Goal: Transaction & Acquisition: Download file/media

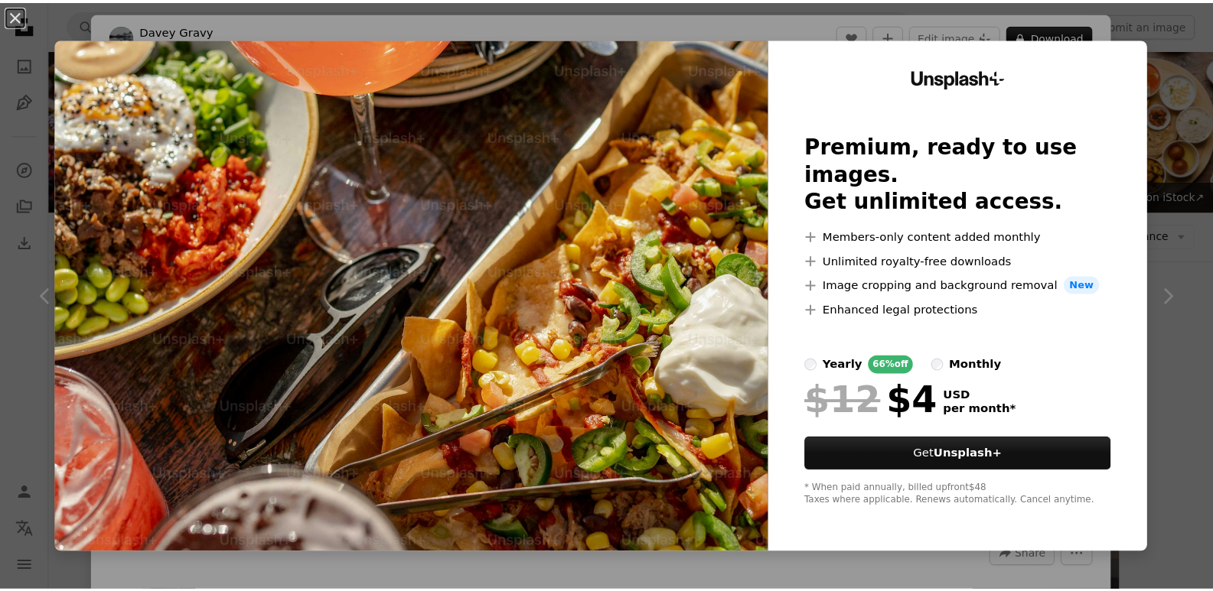
scroll to position [2372, 0]
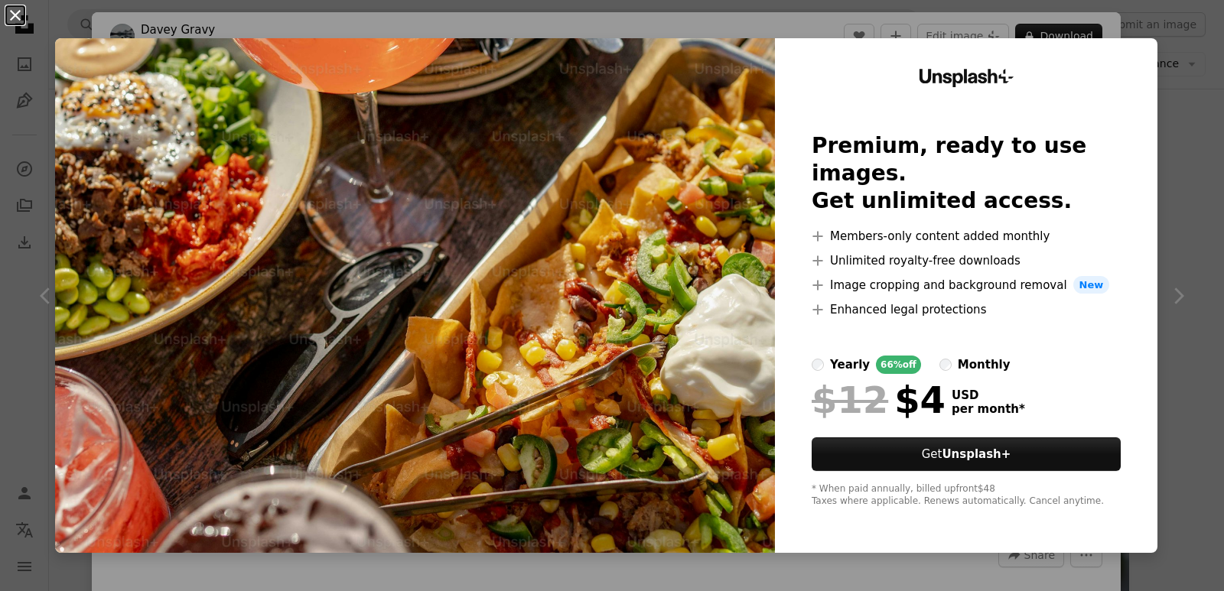
click at [15, 10] on button "An X shape" at bounding box center [15, 15] width 18 height 18
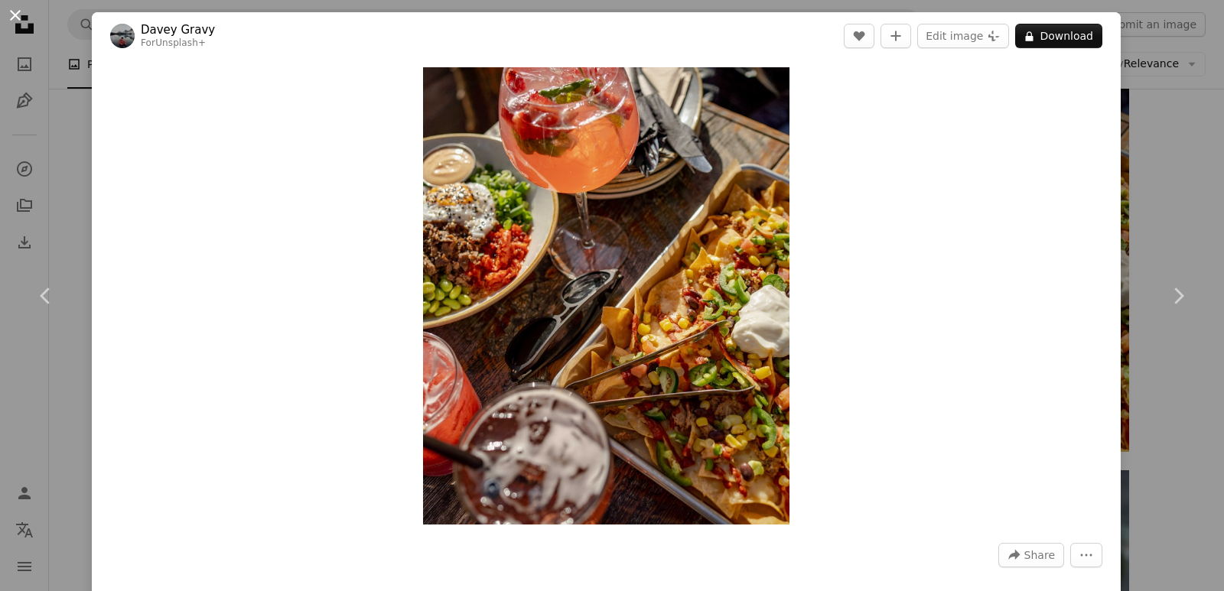
click at [7, 15] on button "An X shape" at bounding box center [15, 15] width 18 height 18
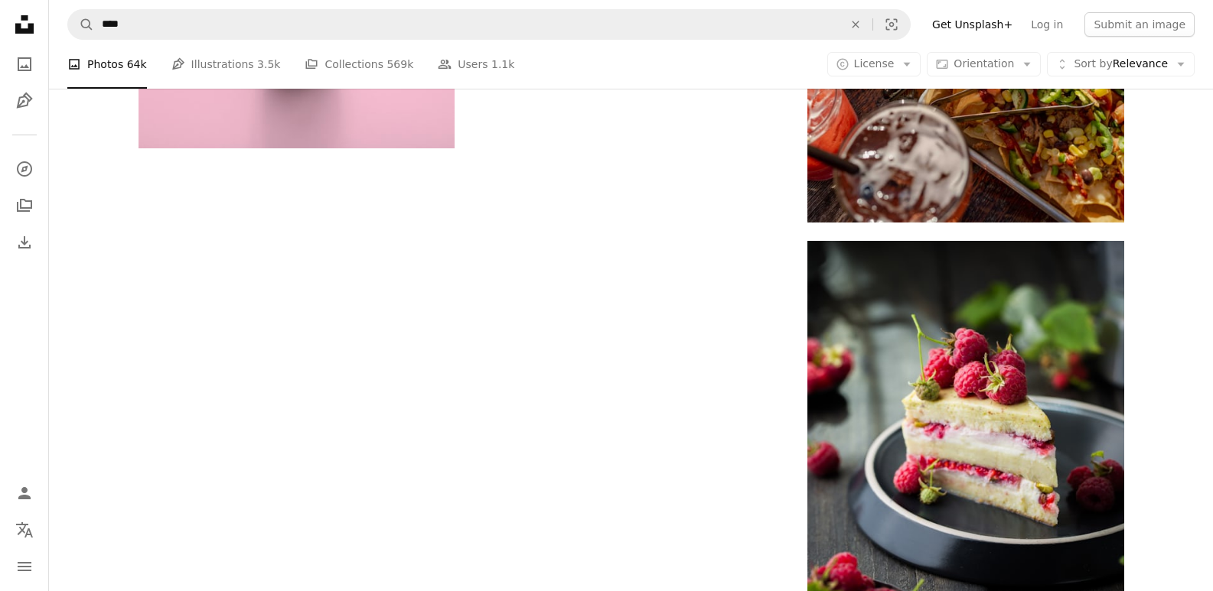
scroll to position [2678, 0]
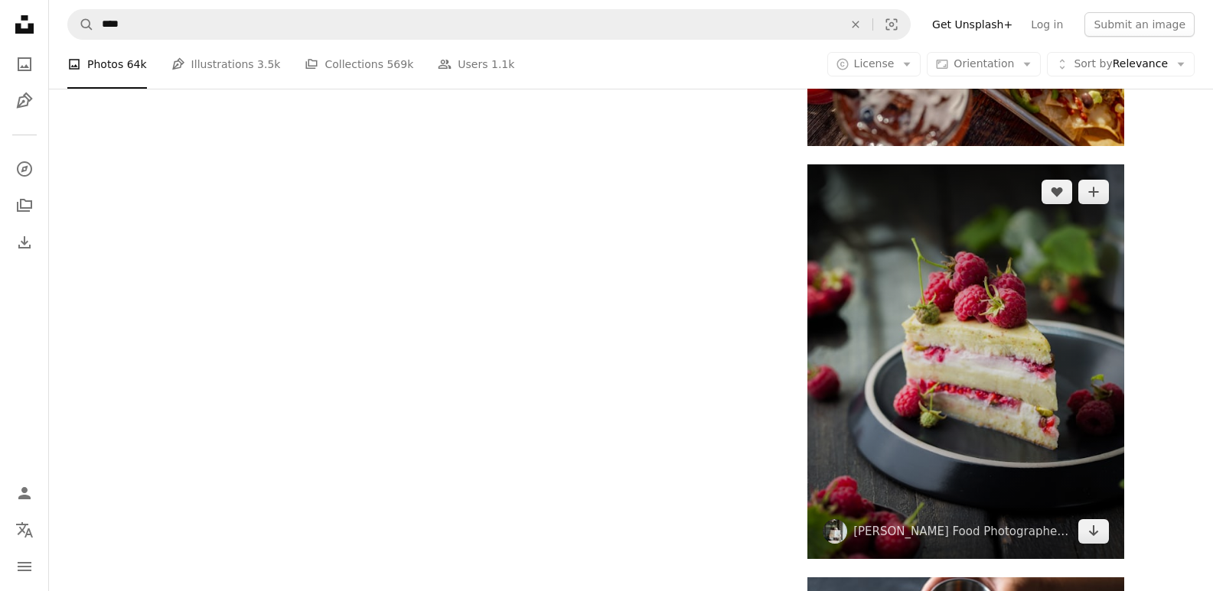
click at [888, 303] on img at bounding box center [965, 363] width 316 height 396
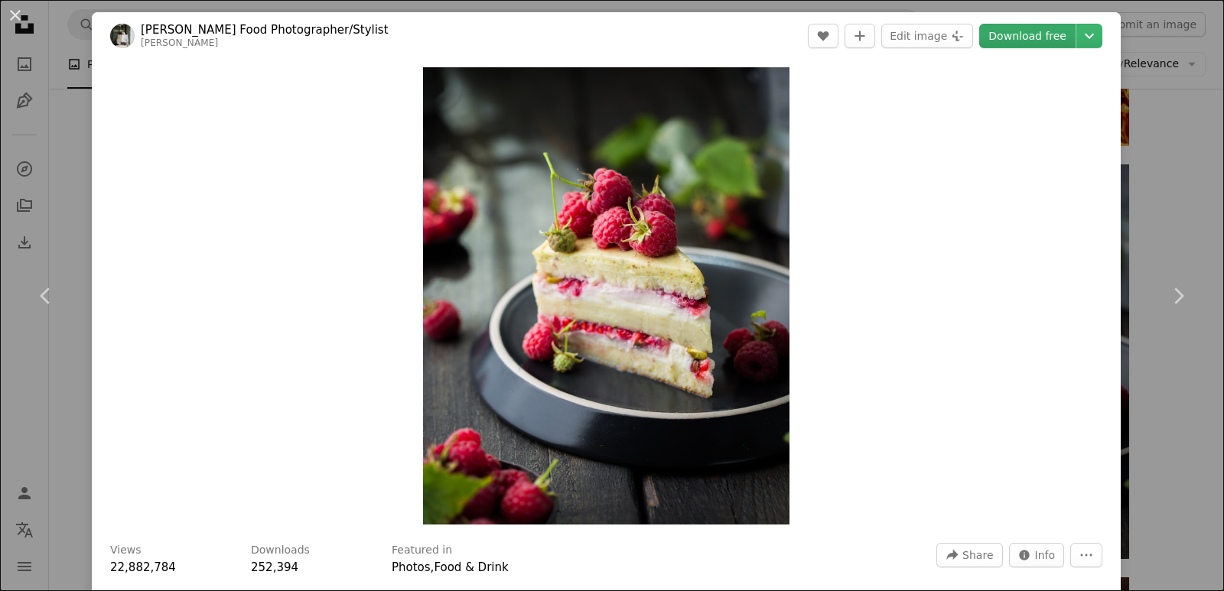
click at [998, 39] on link "Download free" at bounding box center [1027, 36] width 96 height 24
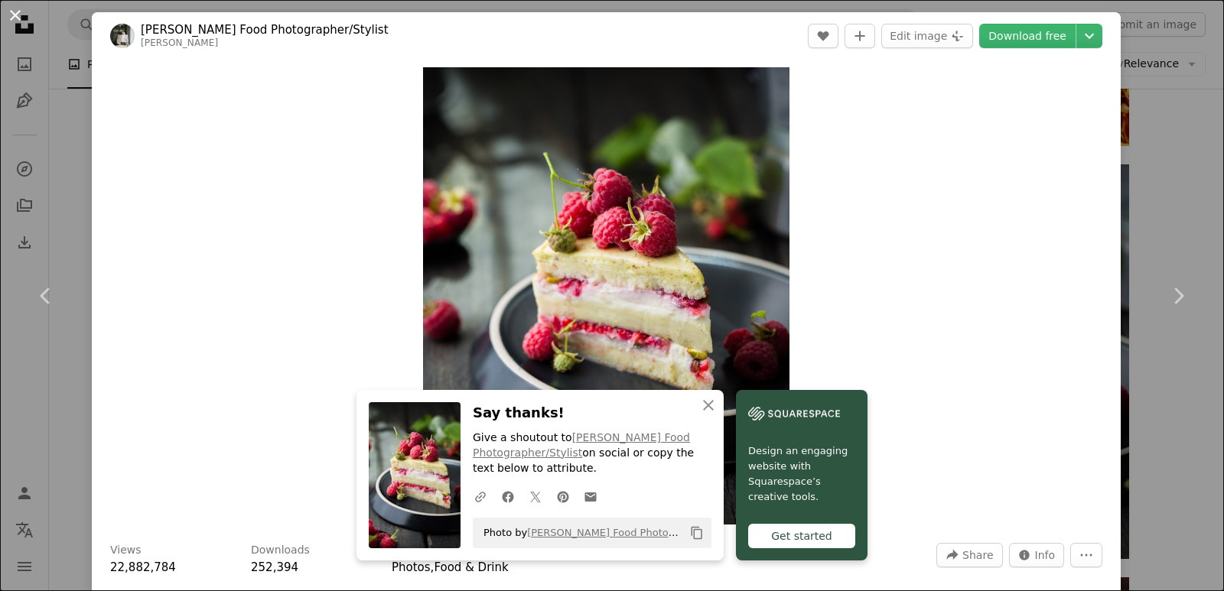
click at [18, 15] on button "An X shape" at bounding box center [15, 15] width 18 height 18
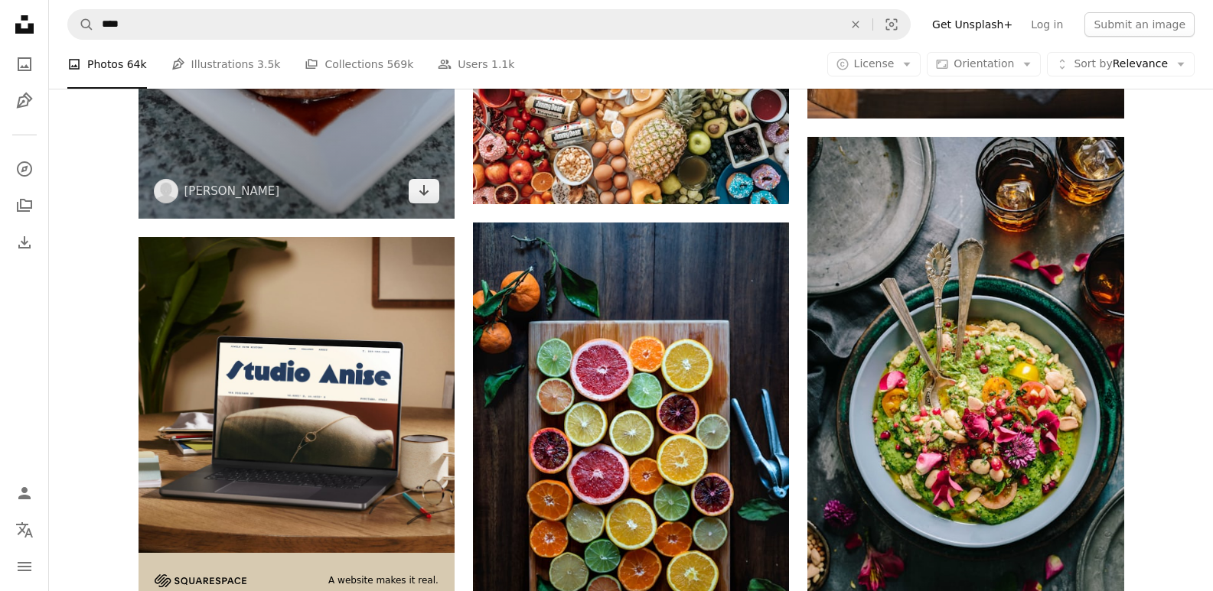
scroll to position [3367, 0]
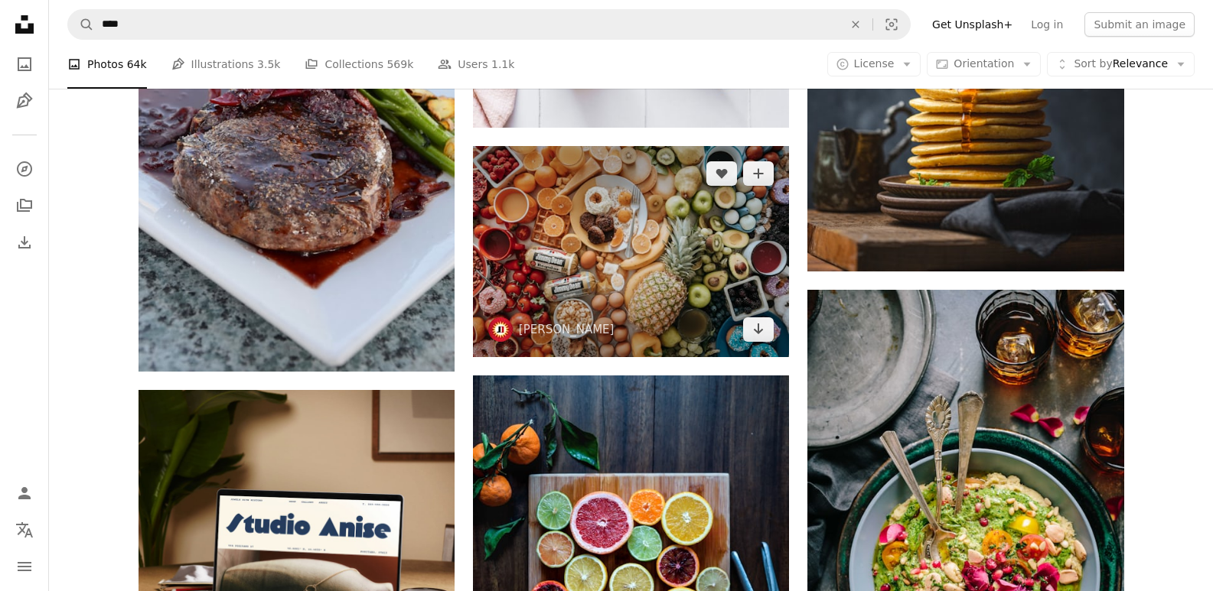
click at [557, 270] on img at bounding box center [631, 251] width 316 height 210
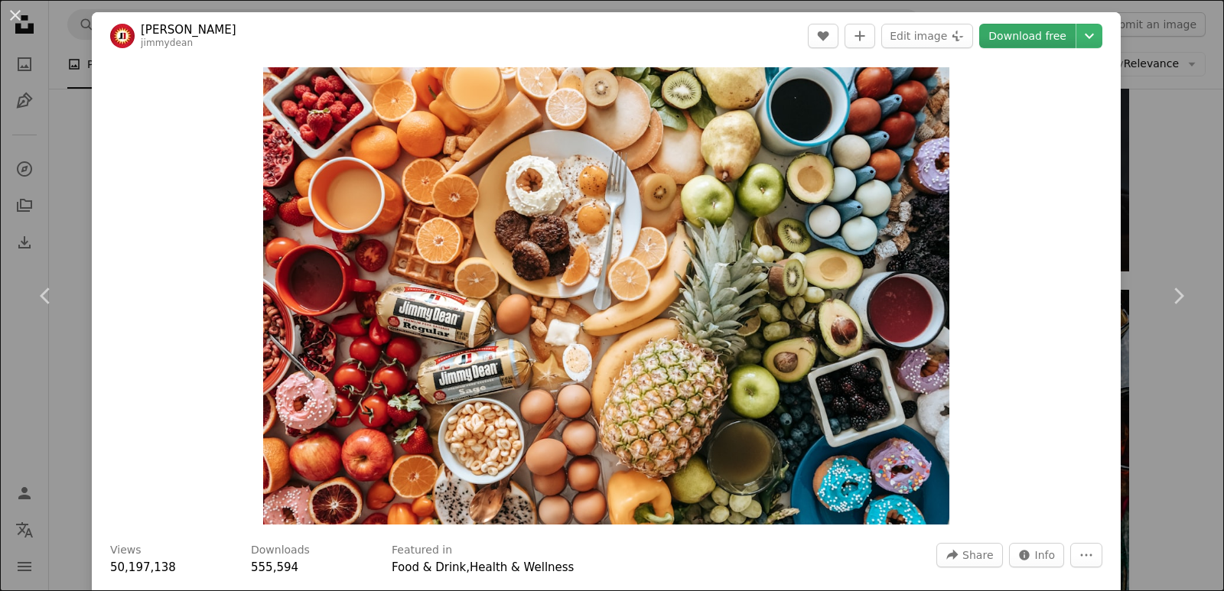
click at [988, 26] on link "Download free" at bounding box center [1027, 36] width 96 height 24
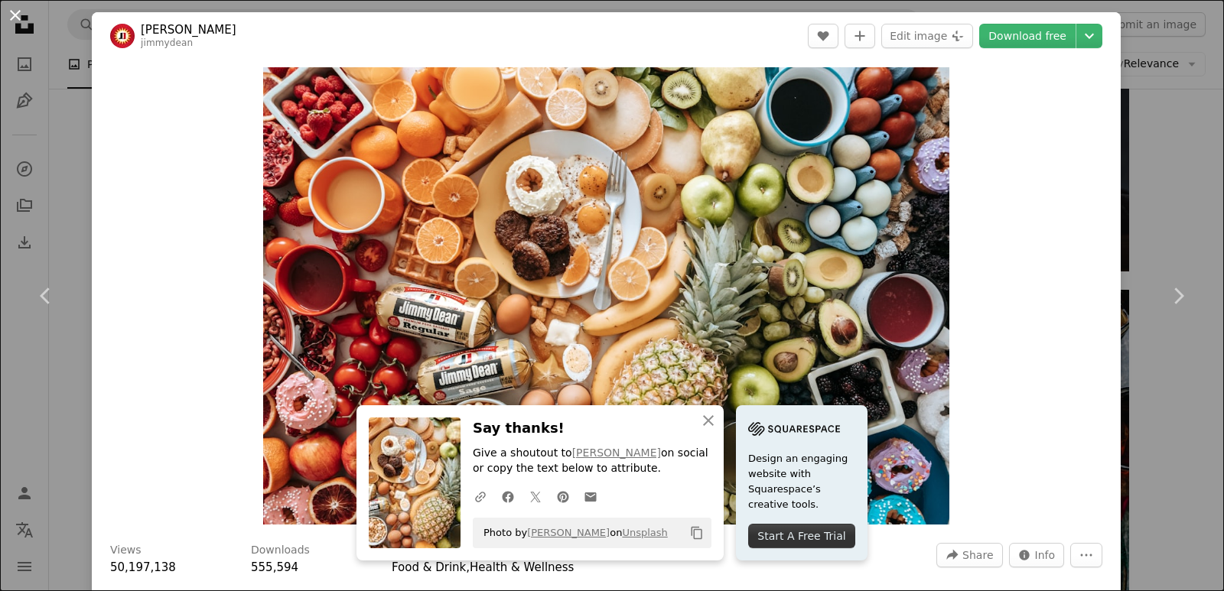
click at [6, 14] on button "An X shape" at bounding box center [15, 15] width 18 height 18
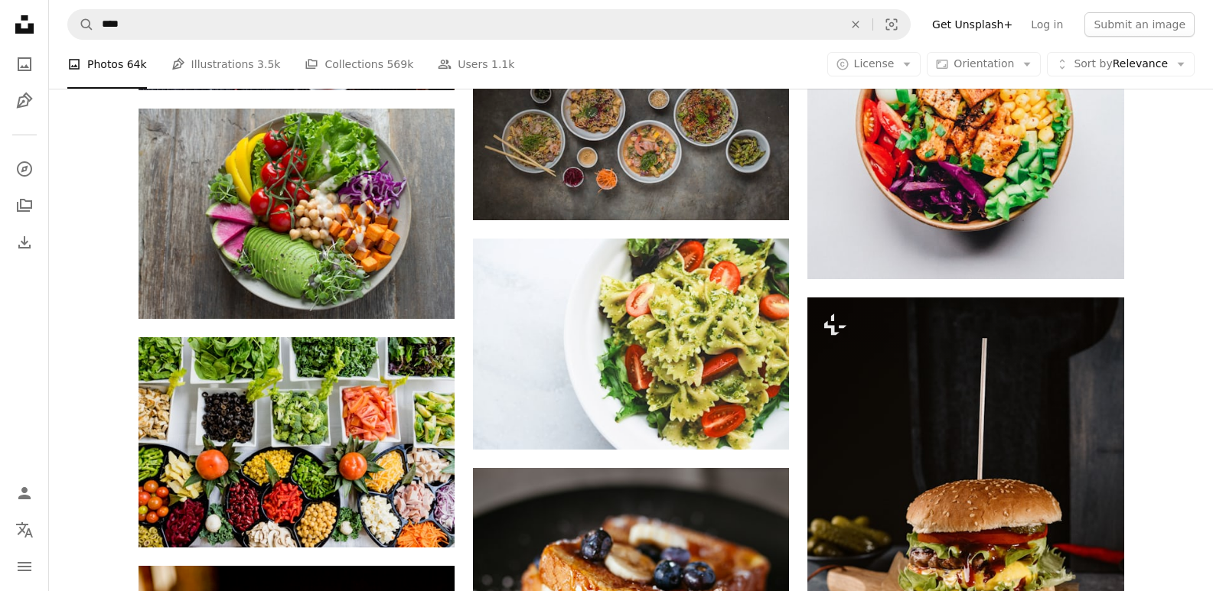
scroll to position [918, 0]
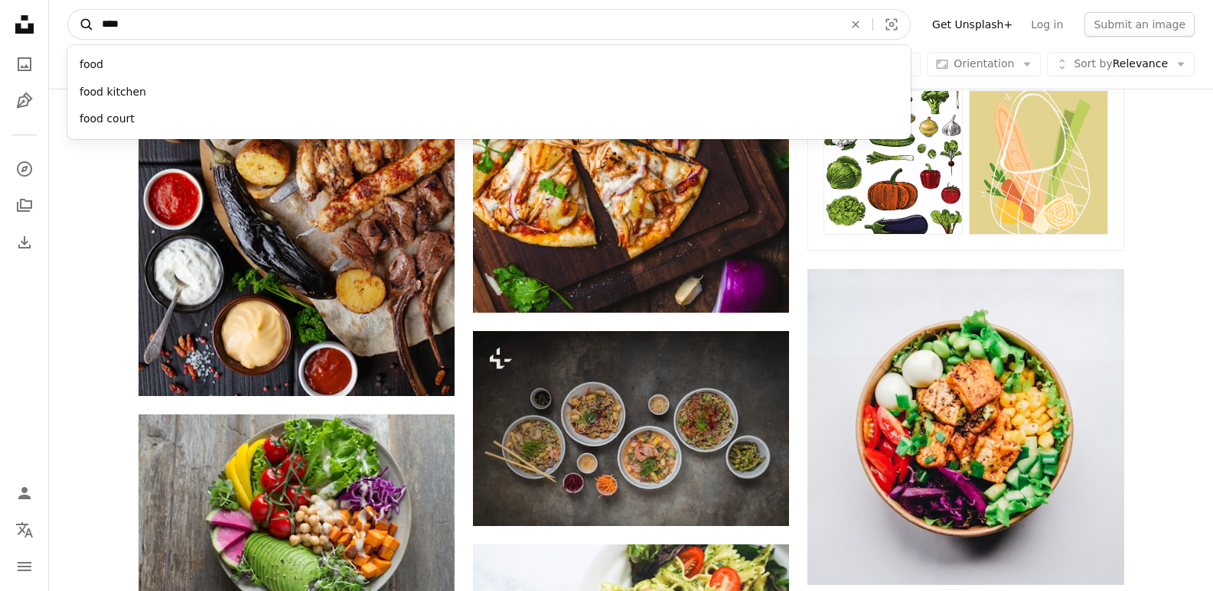
drag, startPoint x: 142, startPoint y: 28, endPoint x: 86, endPoint y: 26, distance: 55.9
click at [87, 26] on form "A magnifying glass **** food food kitchen food court An X shape Visual search" at bounding box center [488, 24] width 843 height 31
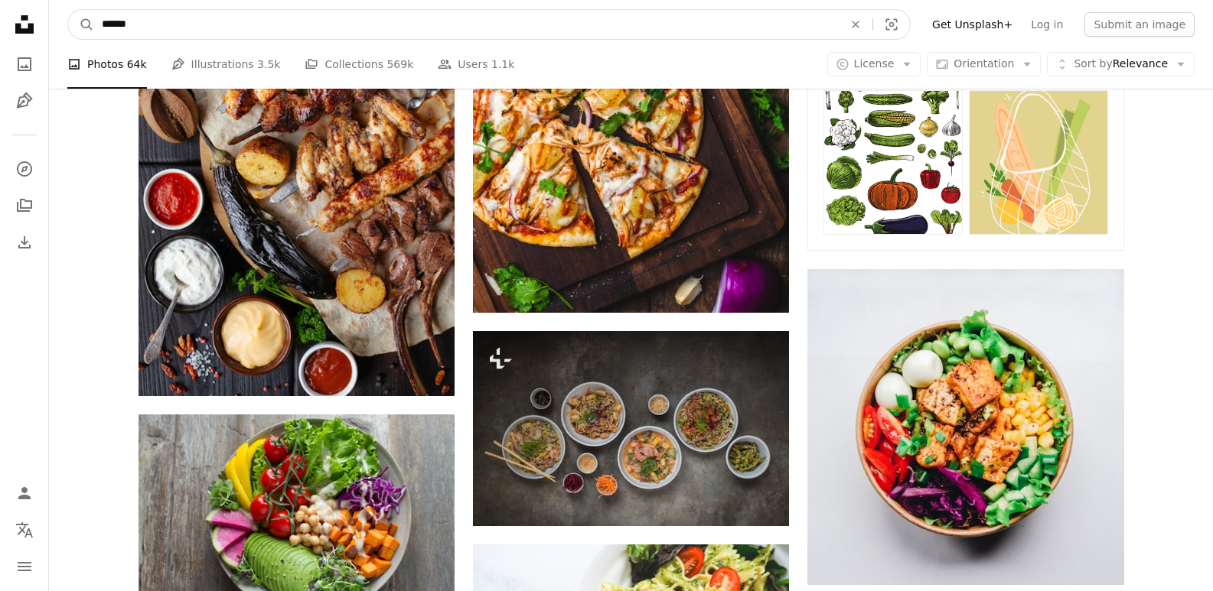
type input "******"
click at [68, 10] on button "A magnifying glass" at bounding box center [81, 24] width 26 height 29
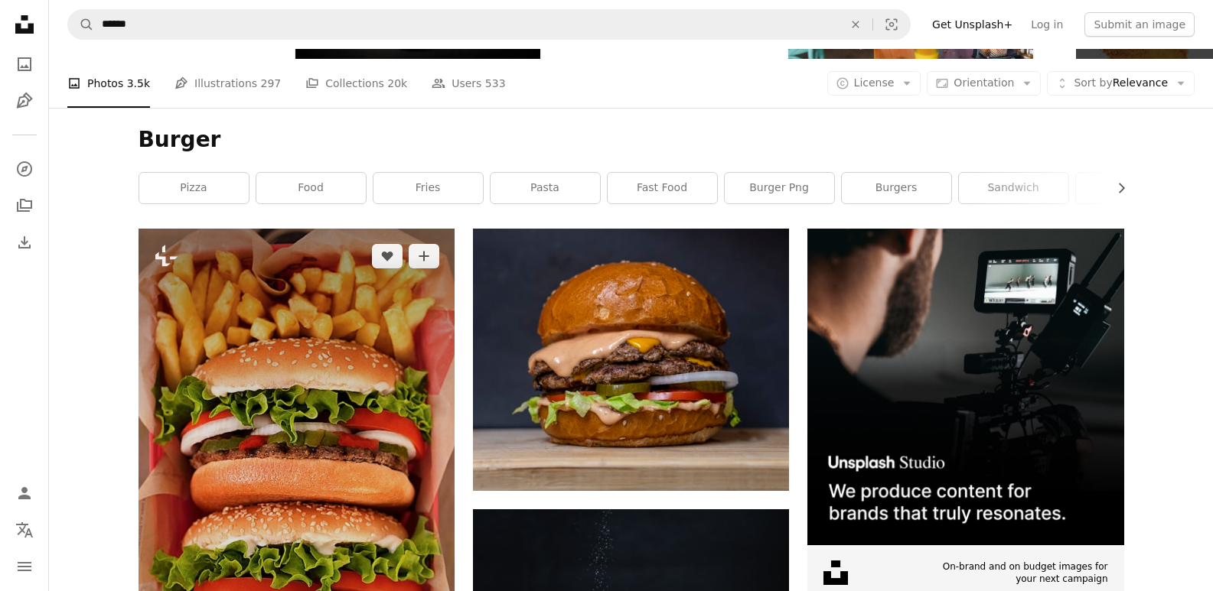
scroll to position [230, 0]
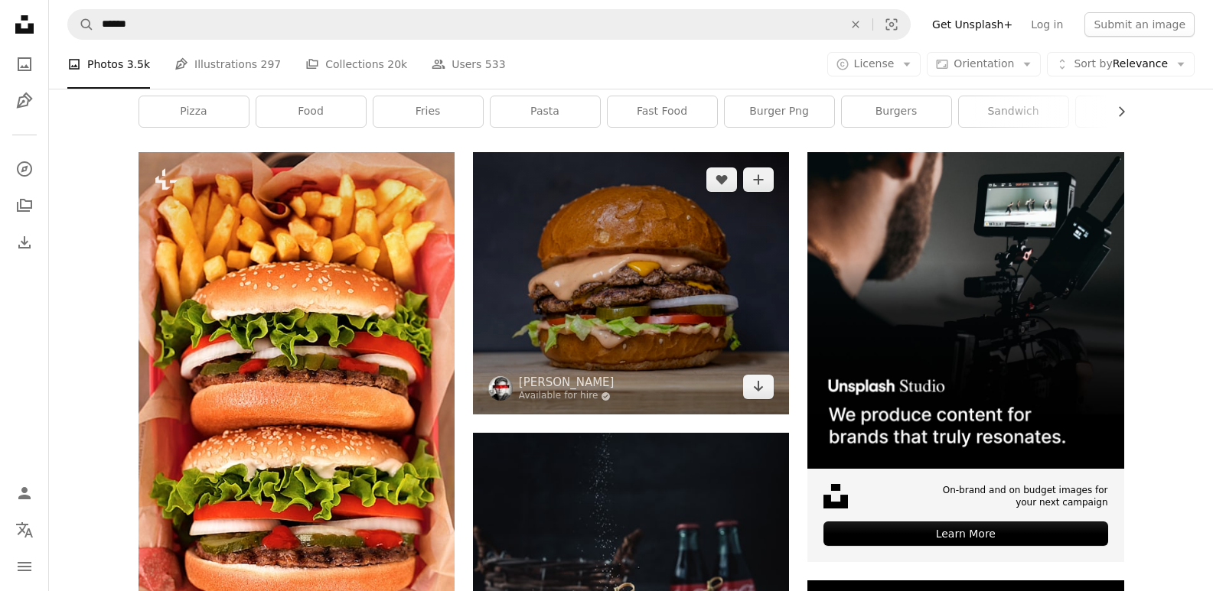
click at [593, 277] on img at bounding box center [631, 283] width 316 height 262
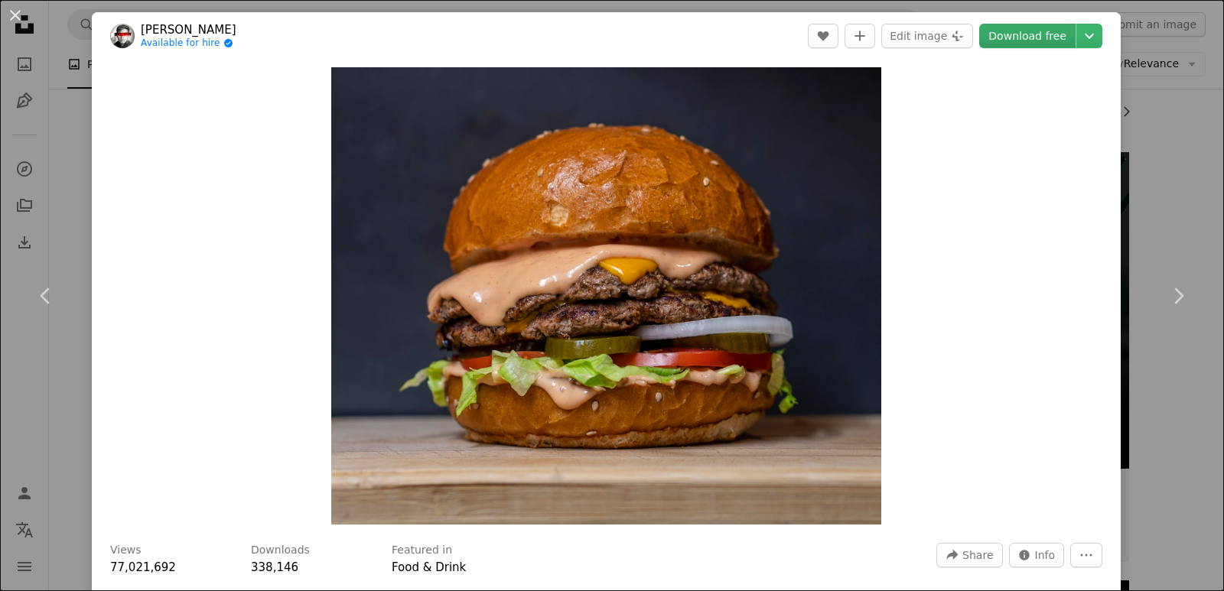
click at [1035, 27] on link "Download free" at bounding box center [1027, 36] width 96 height 24
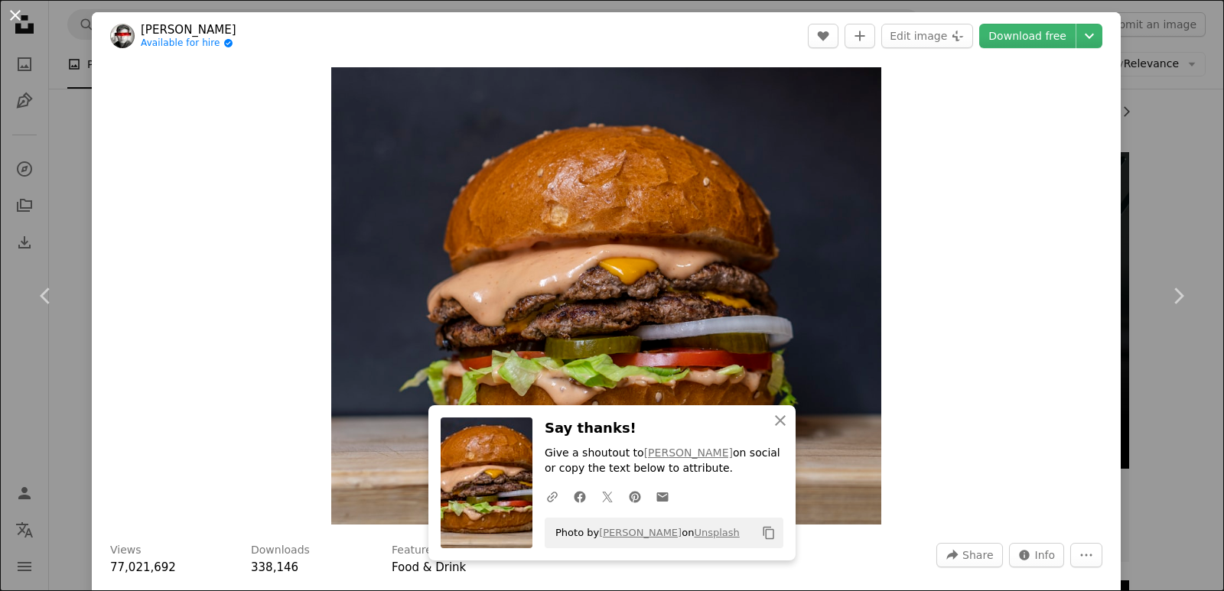
click at [10, 21] on button "An X shape" at bounding box center [15, 15] width 18 height 18
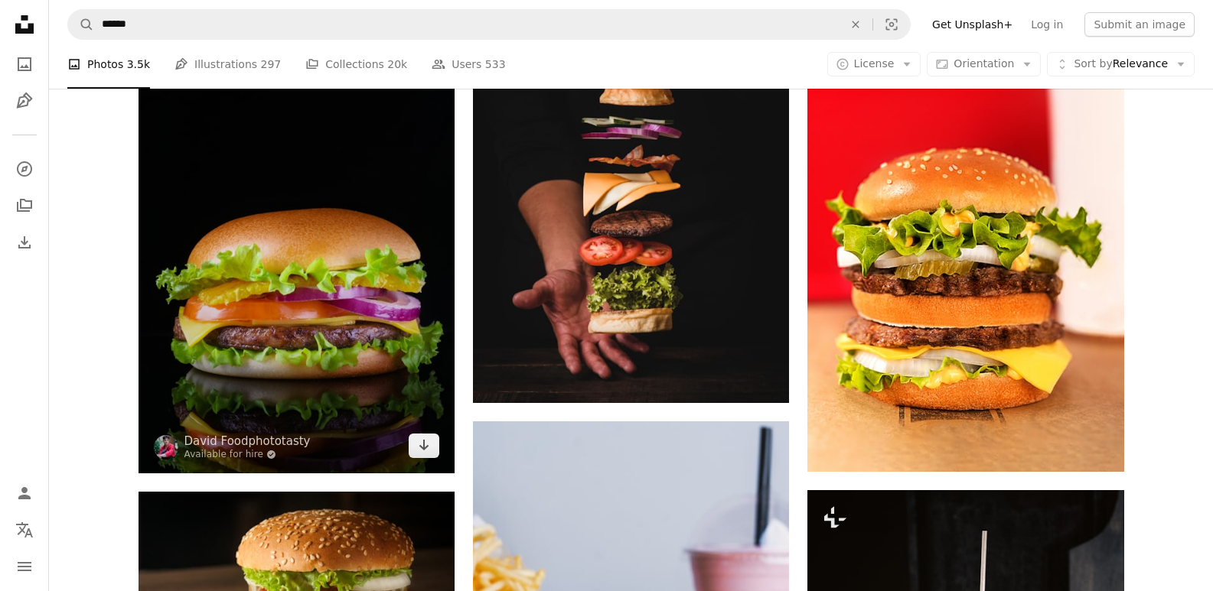
scroll to position [995, 0]
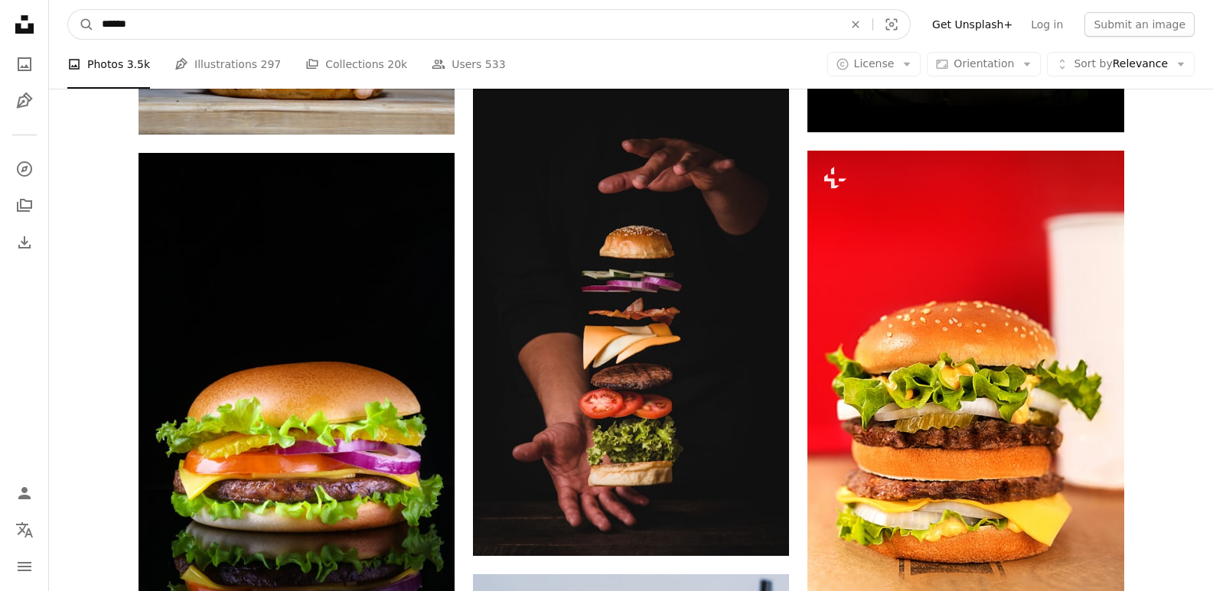
drag, startPoint x: 179, startPoint y: 26, endPoint x: 97, endPoint y: 27, distance: 81.9
click at [97, 27] on input "******" at bounding box center [466, 24] width 744 height 29
type input "********"
click button "A magnifying glass" at bounding box center [81, 24] width 26 height 29
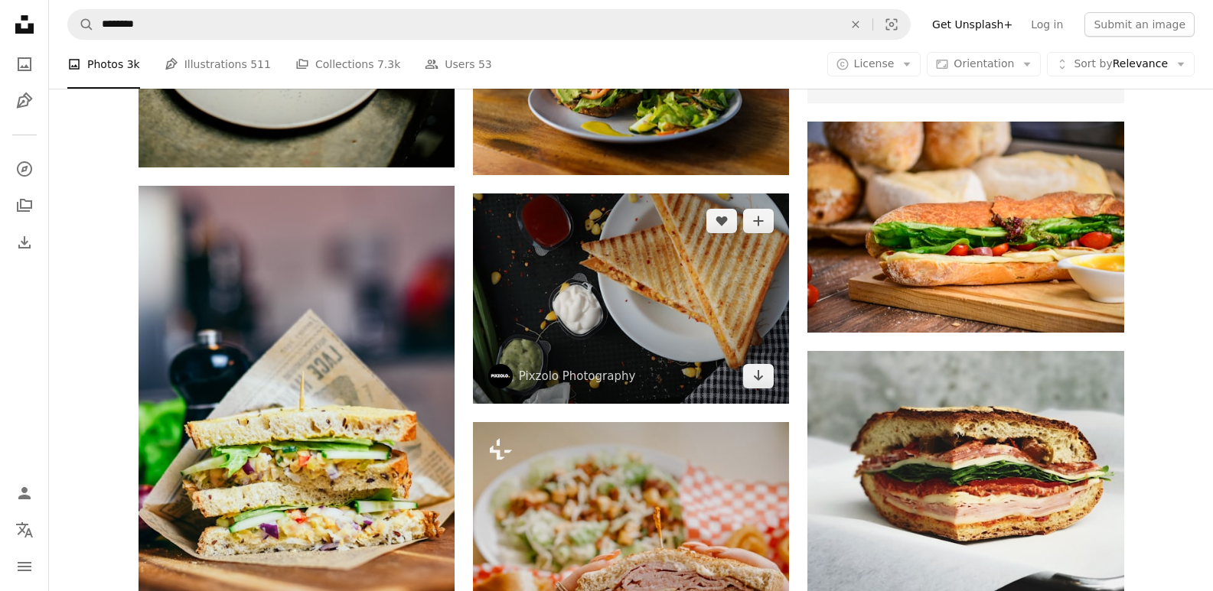
scroll to position [842, 0]
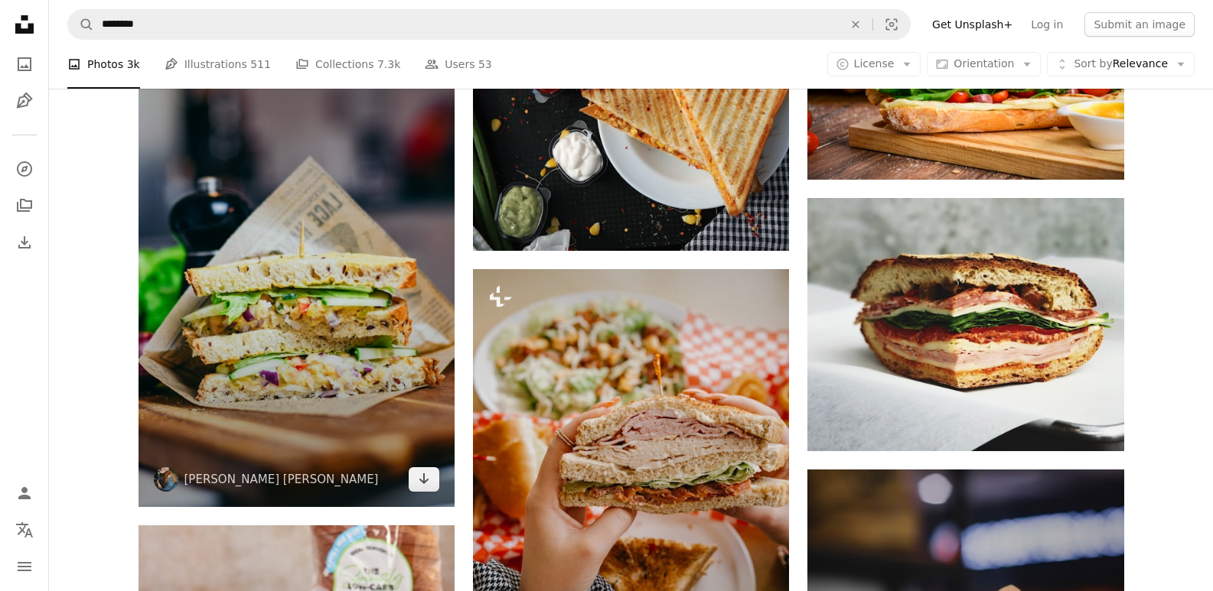
click at [239, 401] on img at bounding box center [296, 270] width 316 height 474
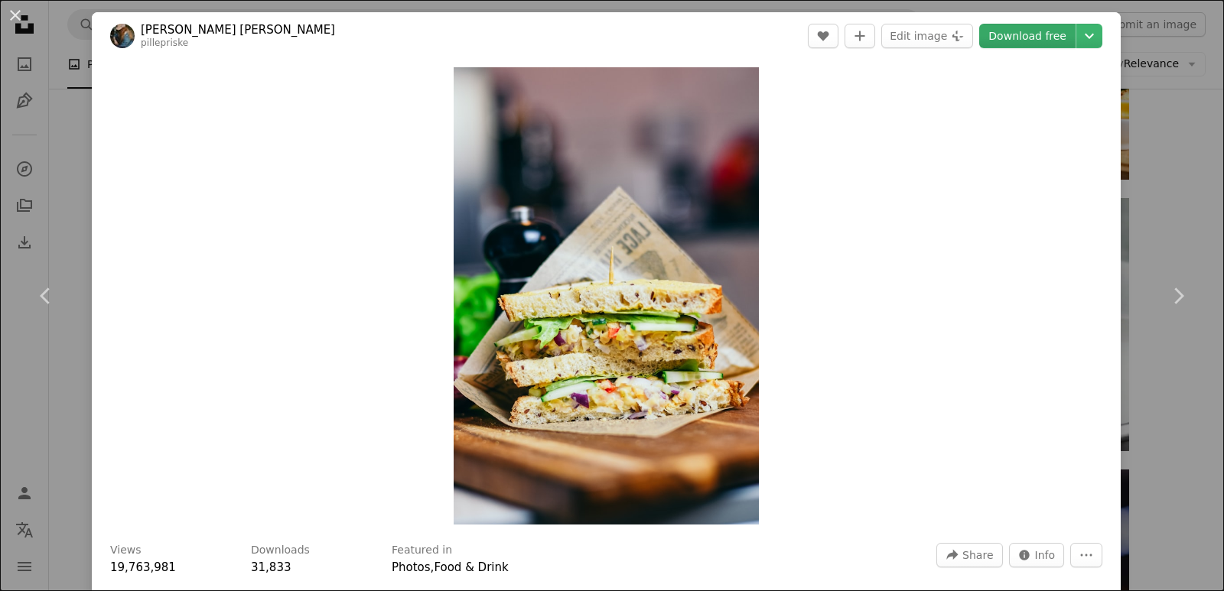
click at [1028, 31] on link "Download free" at bounding box center [1027, 36] width 96 height 24
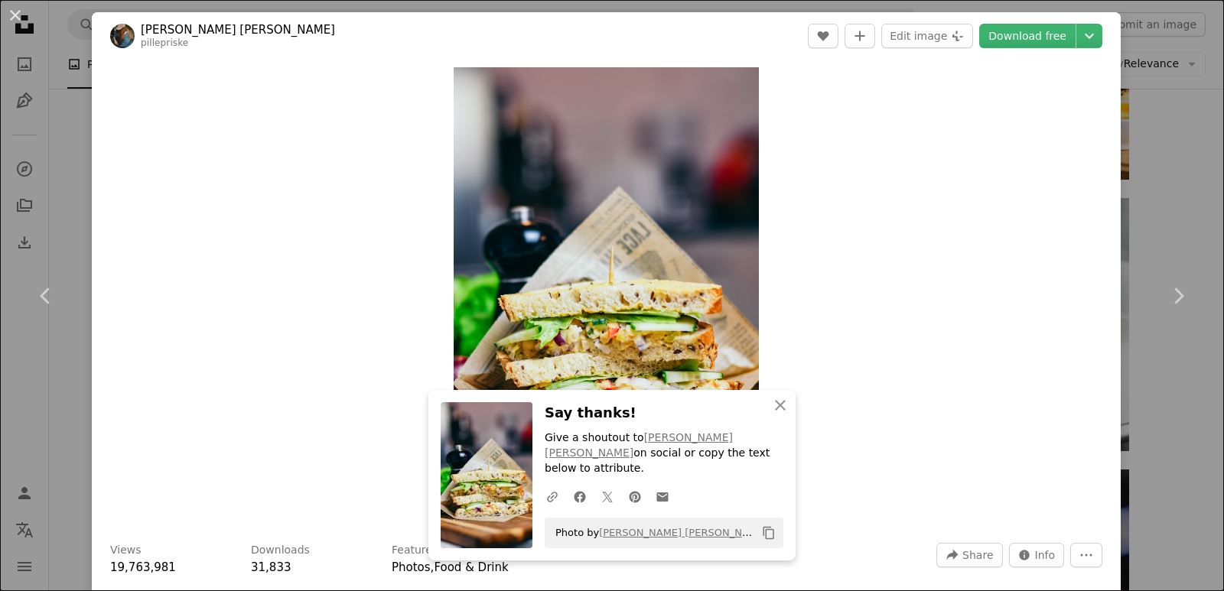
click at [20, 10] on button "An X shape" at bounding box center [15, 15] width 18 height 18
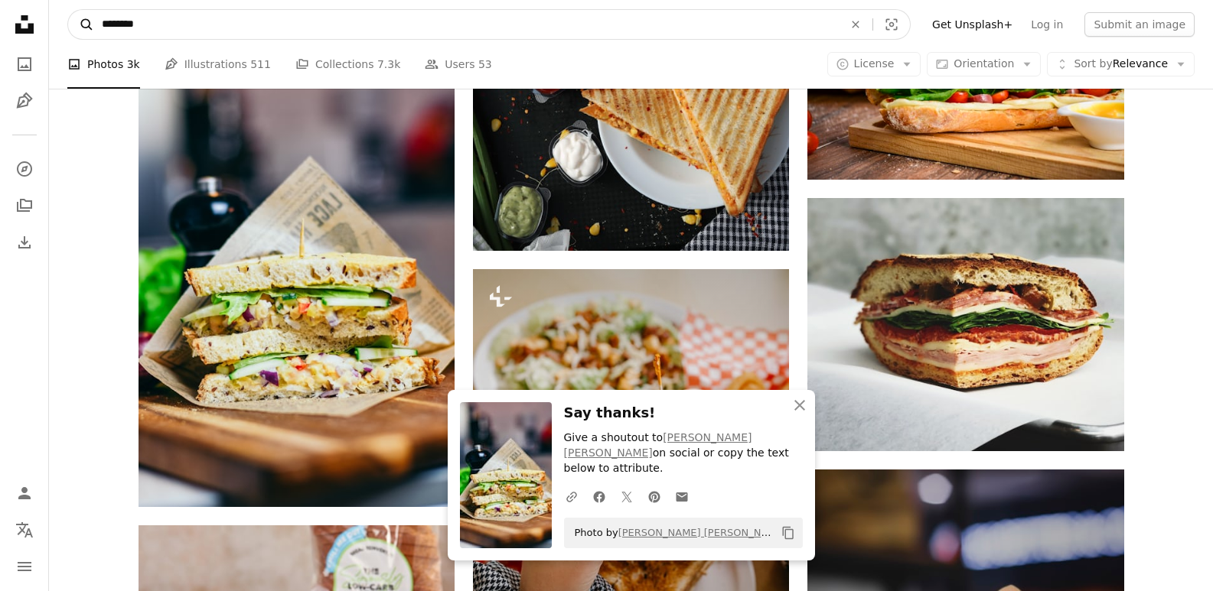
drag, startPoint x: 161, startPoint y: 25, endPoint x: 83, endPoint y: 26, distance: 78.0
click at [83, 26] on form "A magnifying glass ******** An X shape Visual search" at bounding box center [488, 24] width 843 height 31
type input "****"
click button "A magnifying glass" at bounding box center [81, 24] width 26 height 29
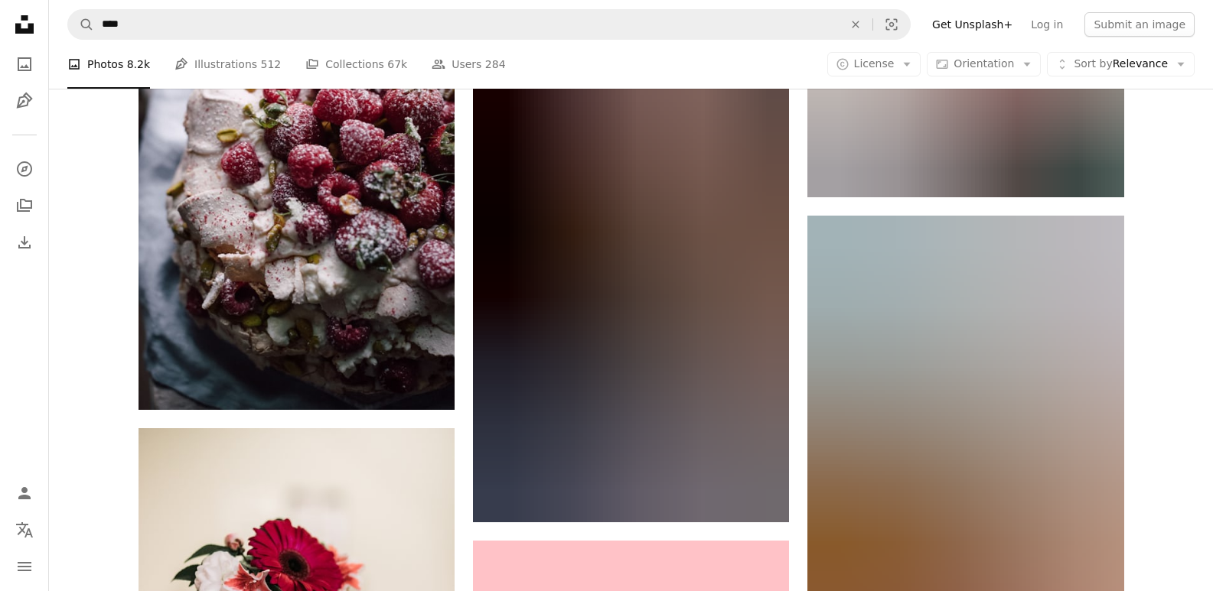
scroll to position [2678, 0]
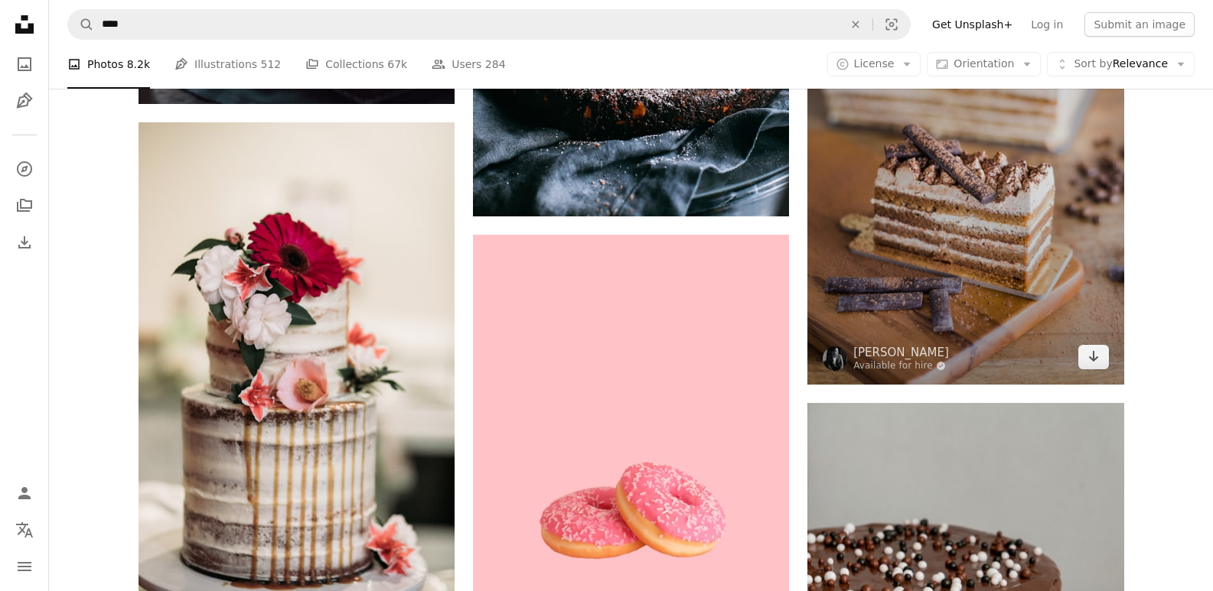
click at [882, 329] on img at bounding box center [965, 147] width 316 height 474
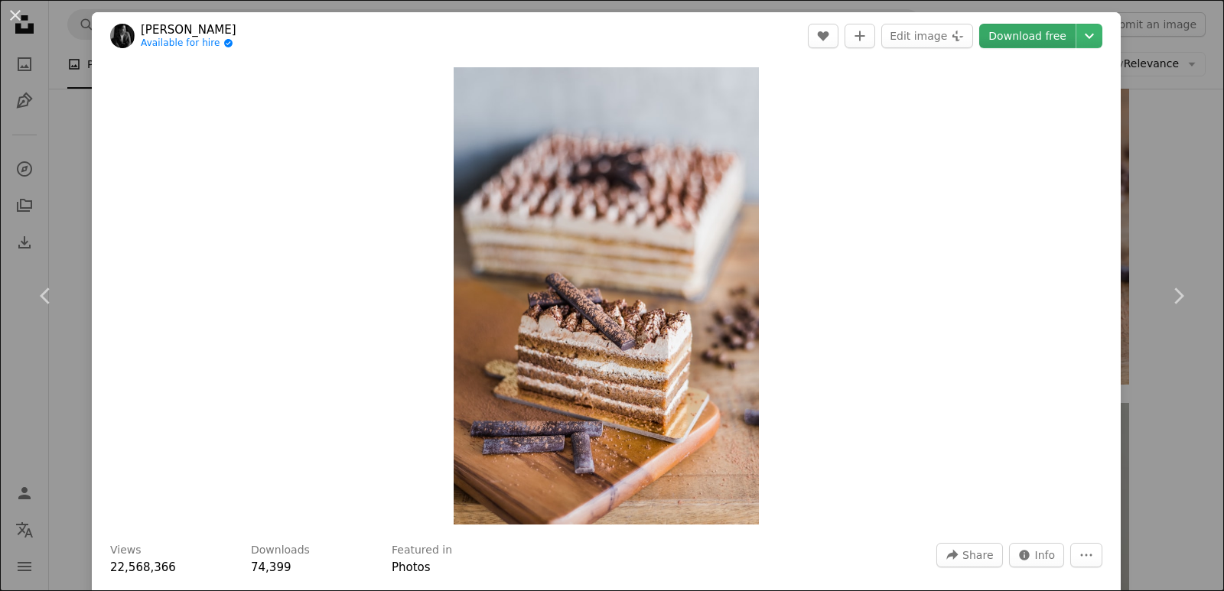
click at [999, 29] on link "Download free" at bounding box center [1027, 36] width 96 height 24
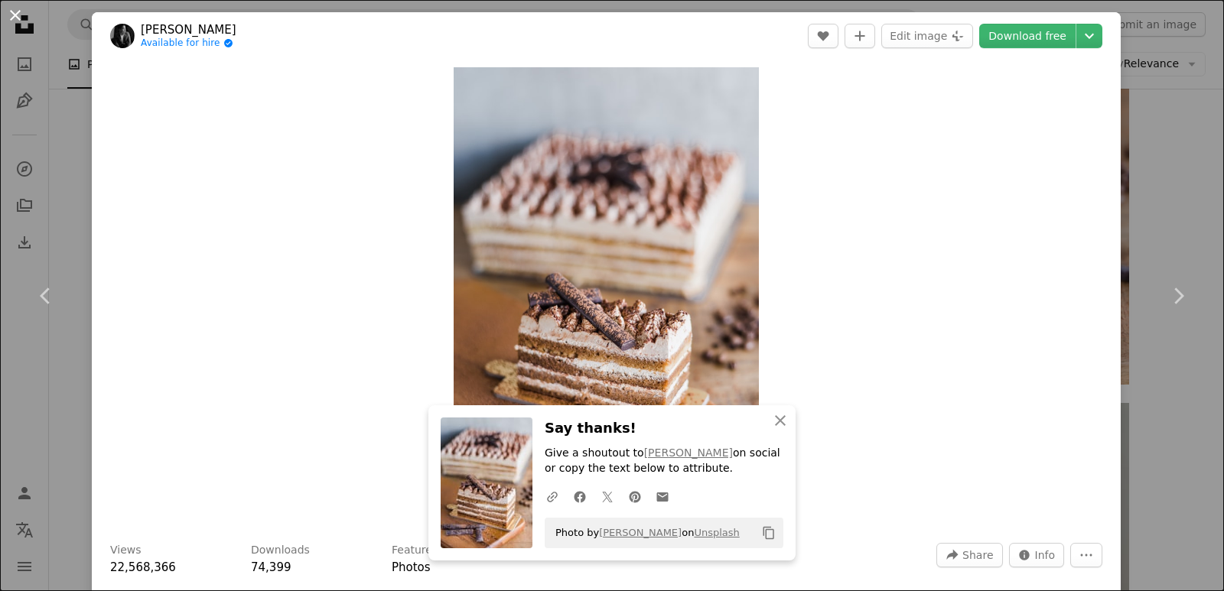
click at [23, 19] on button "An X shape" at bounding box center [15, 15] width 18 height 18
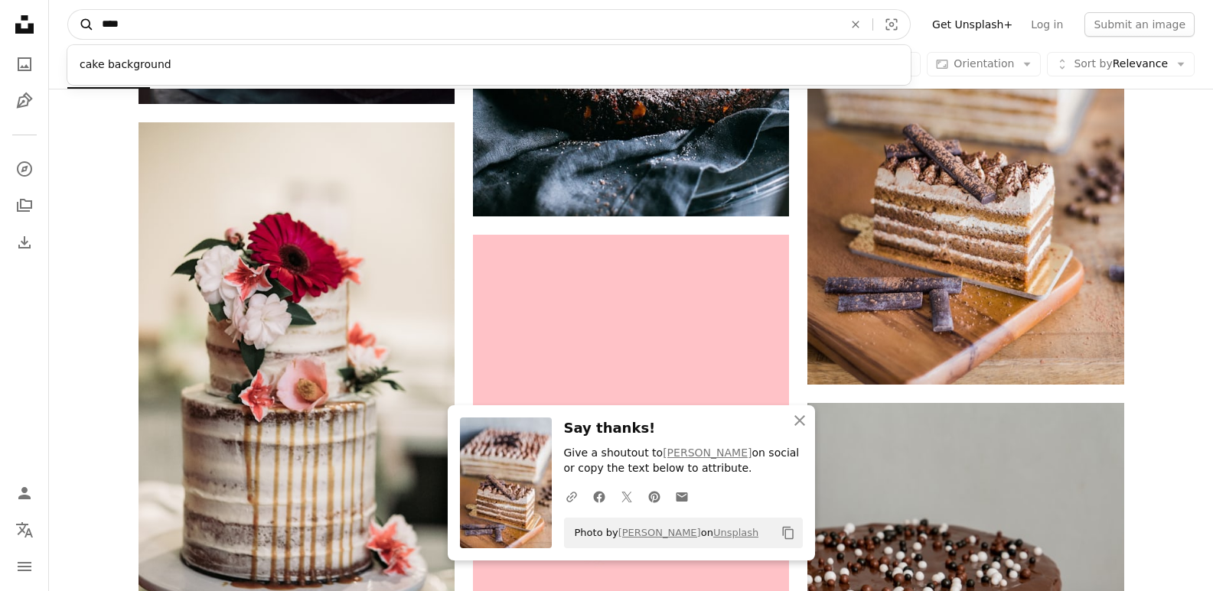
drag, startPoint x: 138, startPoint y: 16, endPoint x: 80, endPoint y: 32, distance: 59.6
click at [90, 28] on form "A magnifying glass **** cake background An X shape Visual search" at bounding box center [488, 24] width 843 height 31
type input "*****"
click button "A magnifying glass" at bounding box center [81, 24] width 26 height 29
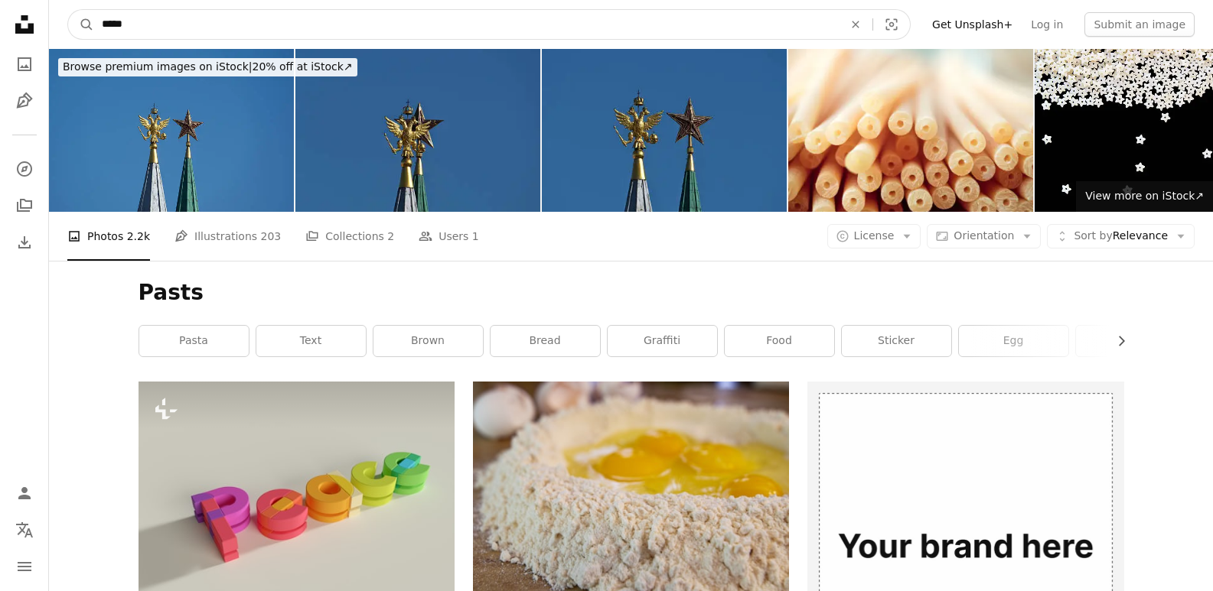
click at [126, 24] on input "*****" at bounding box center [466, 24] width 744 height 29
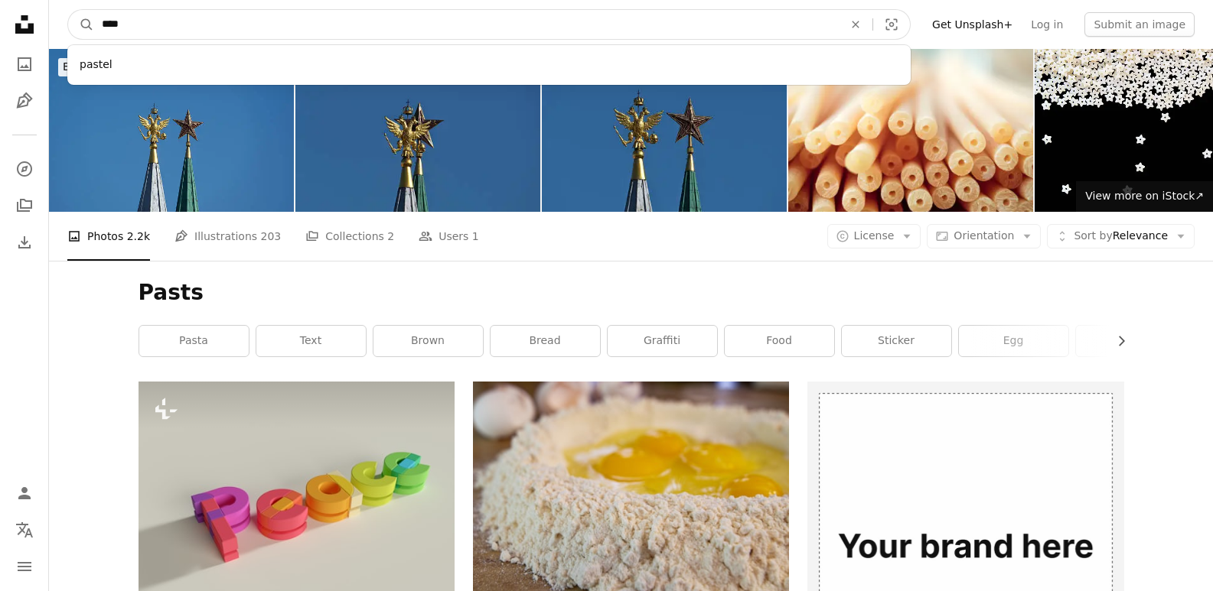
type input "*****"
click button "A magnifying glass" at bounding box center [81, 24] width 26 height 29
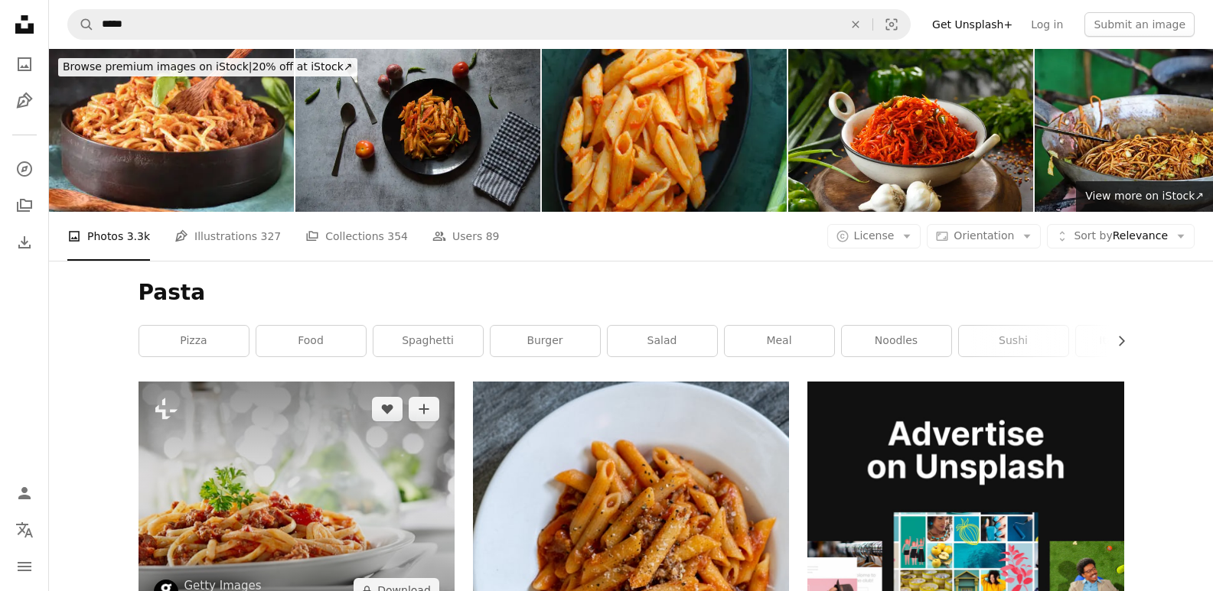
scroll to position [230, 0]
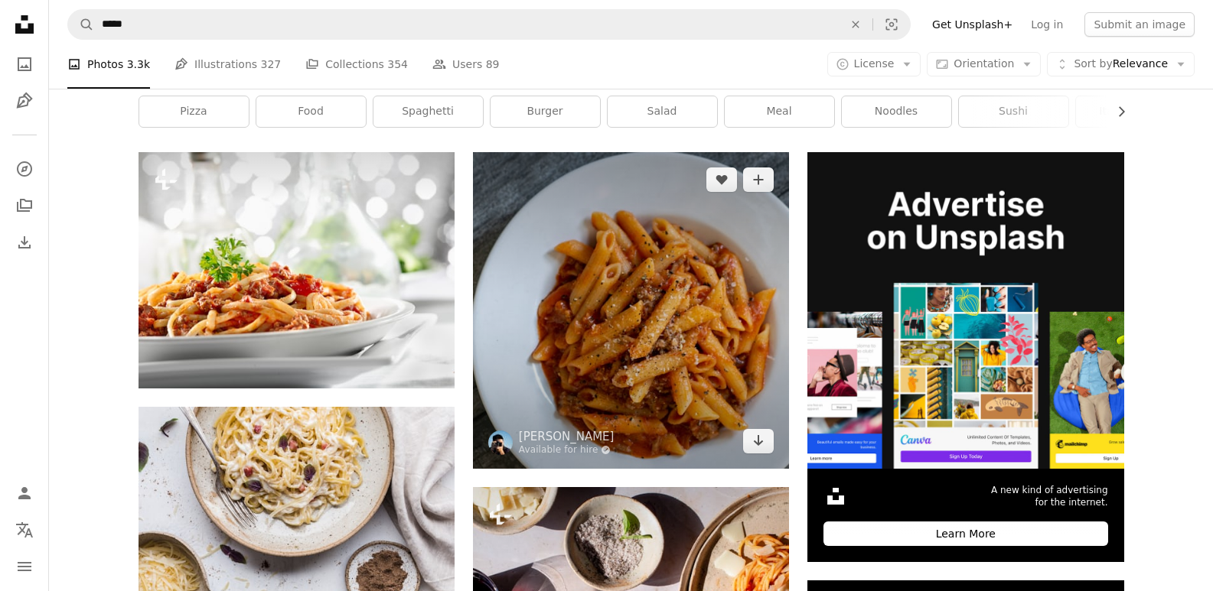
click at [619, 325] on img at bounding box center [631, 310] width 316 height 316
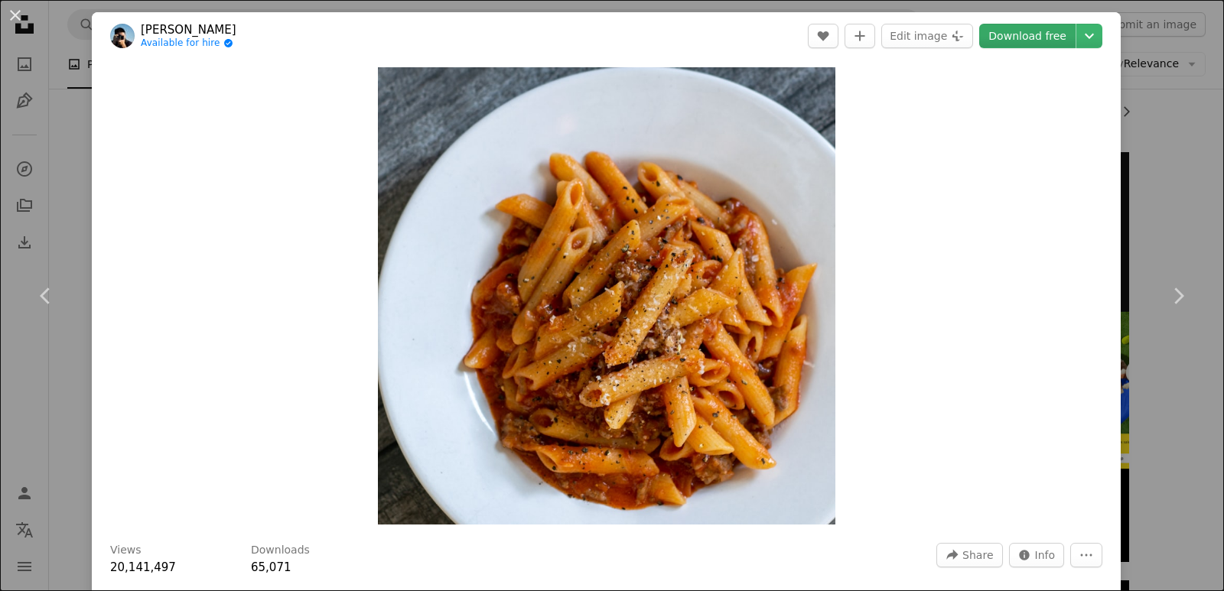
click at [999, 25] on link "Download free" at bounding box center [1027, 36] width 96 height 24
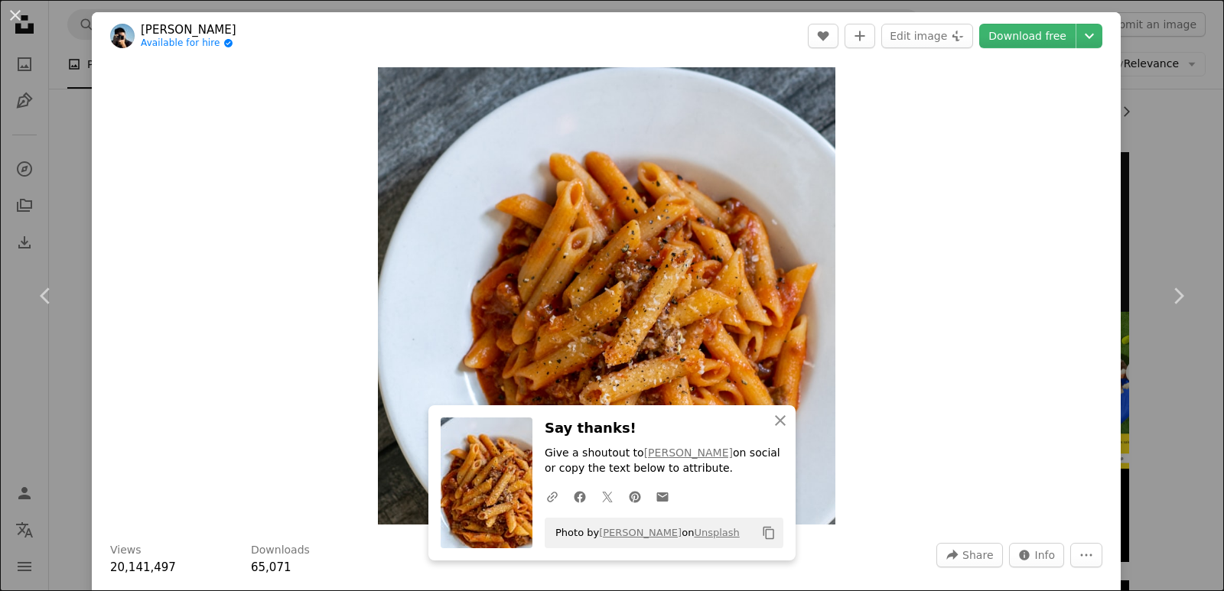
click at [223, 249] on div "Zoom in" at bounding box center [606, 296] width 1029 height 473
click at [15, 16] on button "An X shape" at bounding box center [15, 15] width 18 height 18
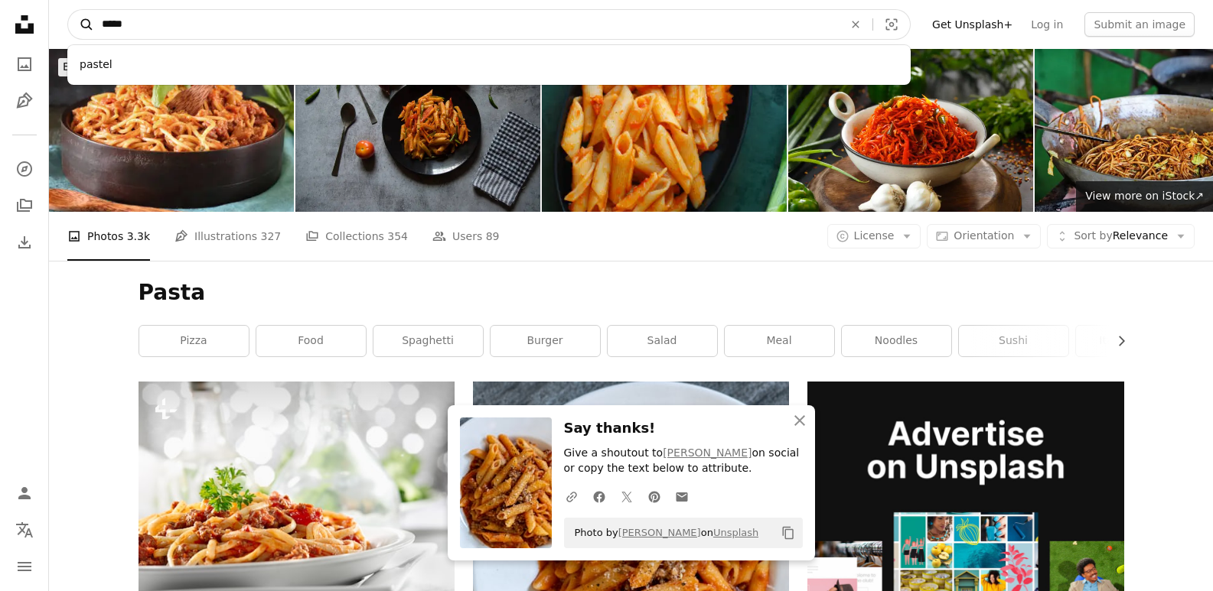
drag, startPoint x: 151, startPoint y: 32, endPoint x: 91, endPoint y: 21, distance: 61.4
click at [91, 21] on form "A magnifying glass ***** pastel An X shape Visual search" at bounding box center [488, 24] width 843 height 31
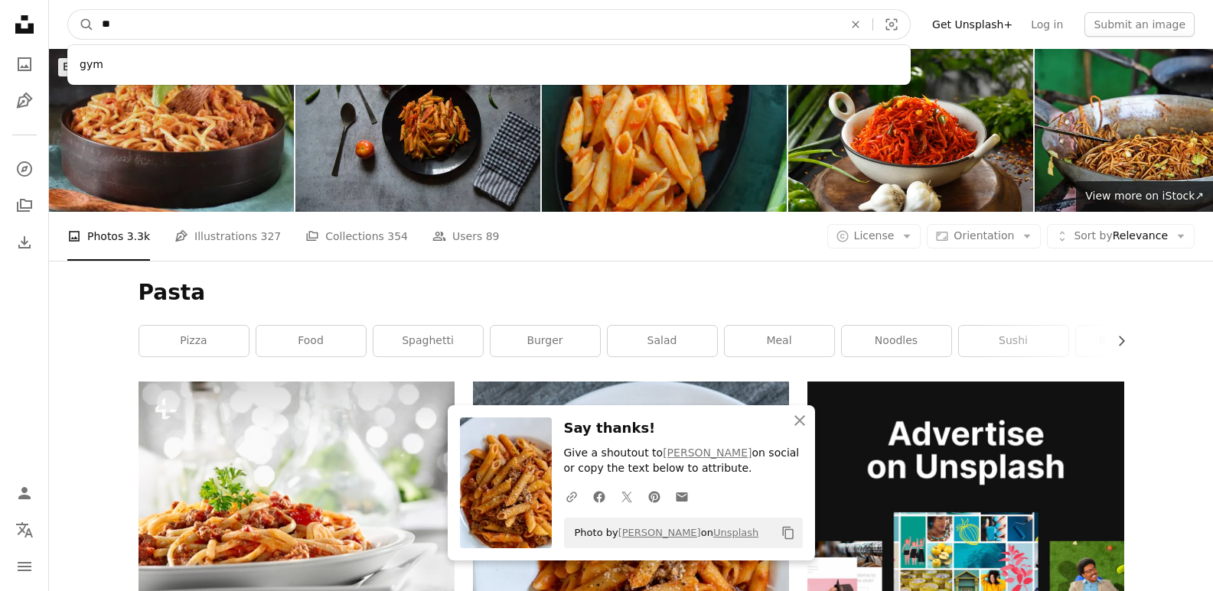
type input "***"
click button "A magnifying glass" at bounding box center [81, 24] width 26 height 29
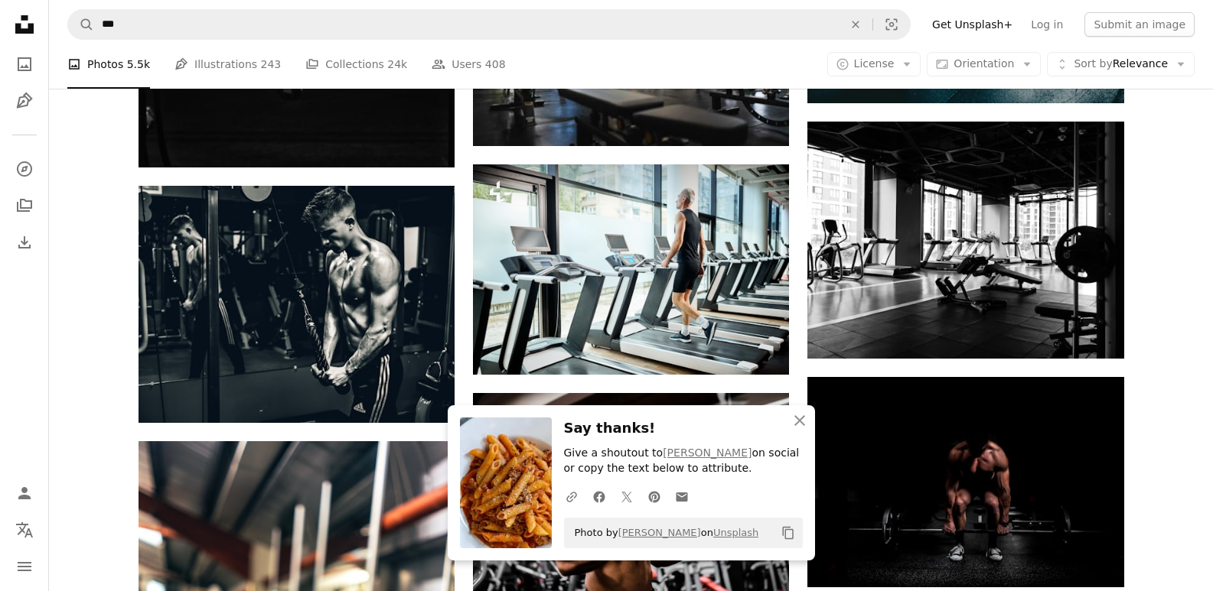
scroll to position [689, 0]
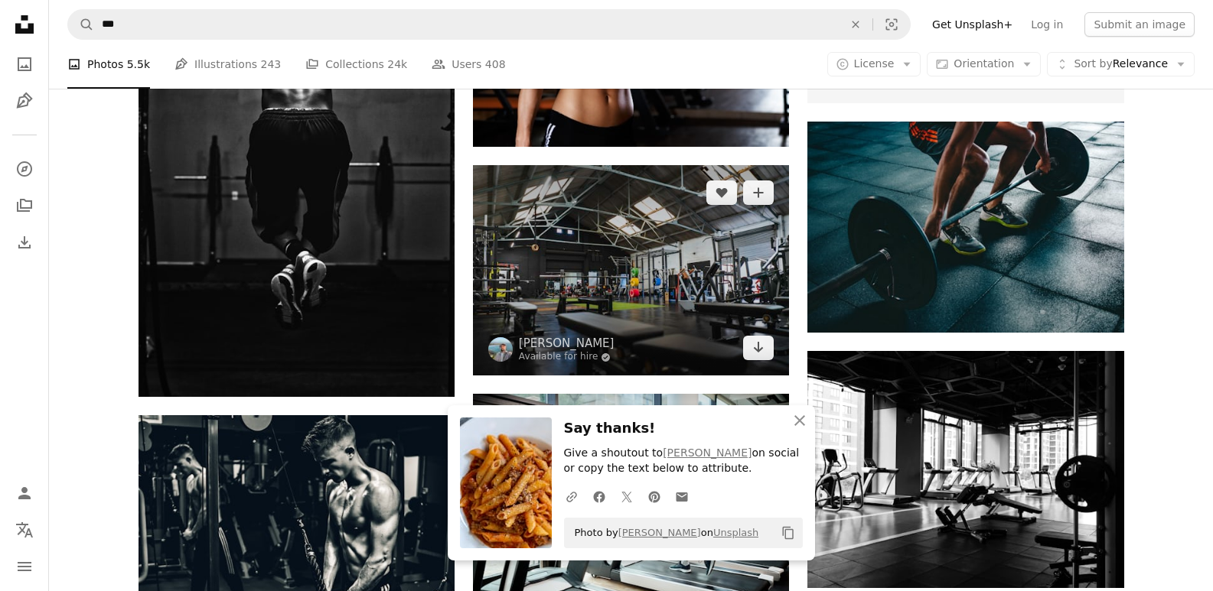
click at [604, 266] on img at bounding box center [631, 270] width 316 height 210
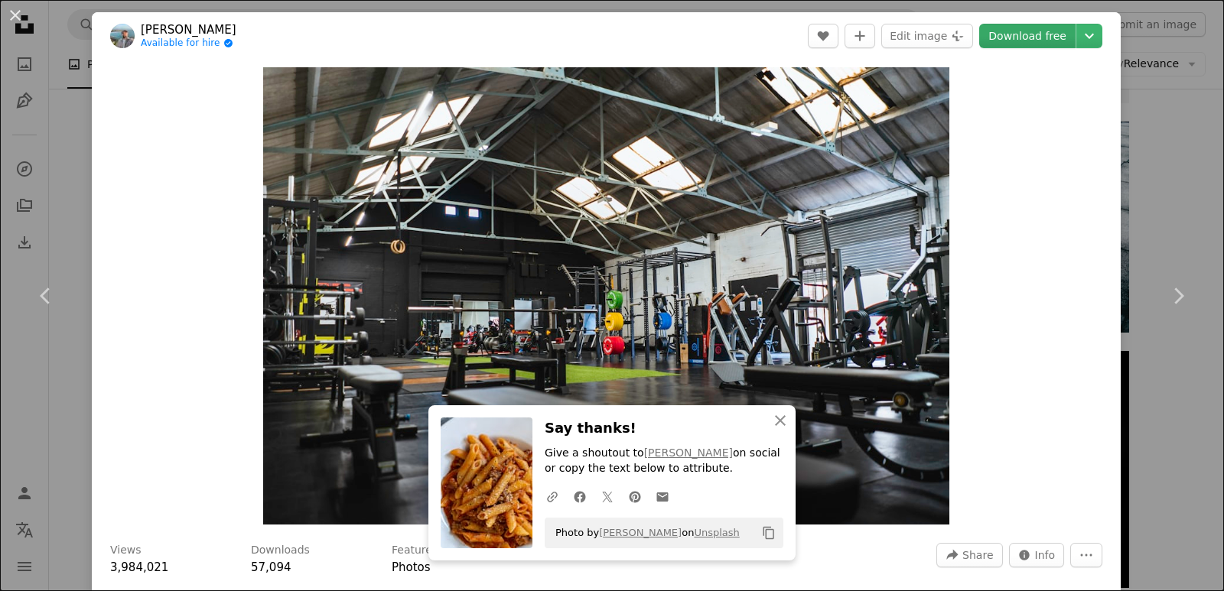
click at [1018, 45] on link "Download free" at bounding box center [1027, 36] width 96 height 24
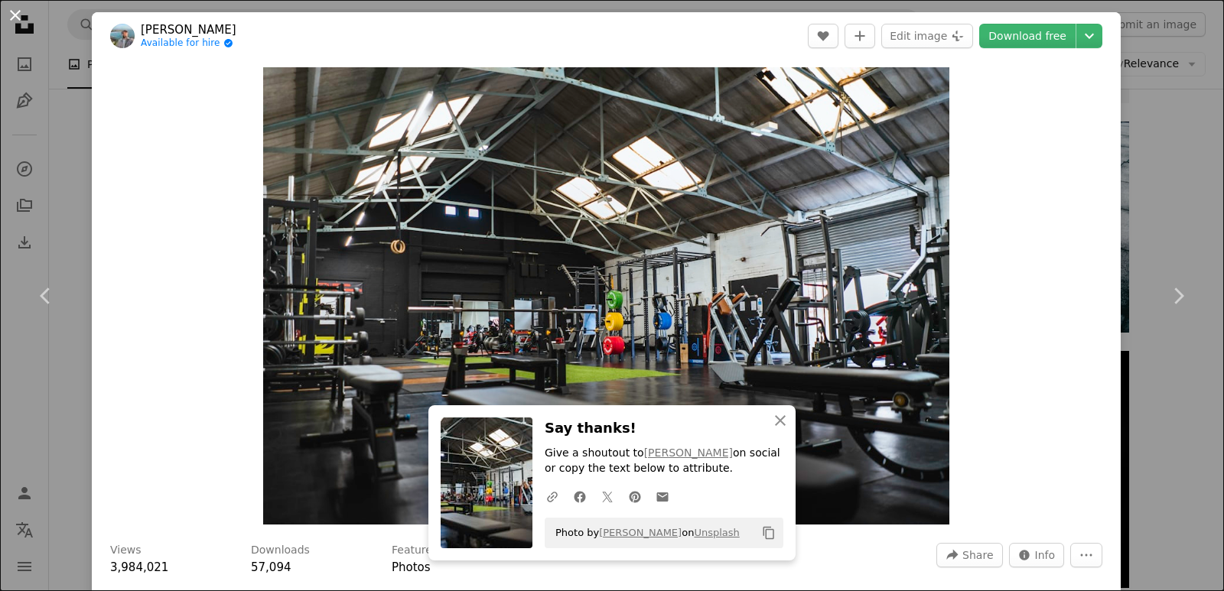
click at [24, 24] on button "An X shape" at bounding box center [15, 15] width 18 height 18
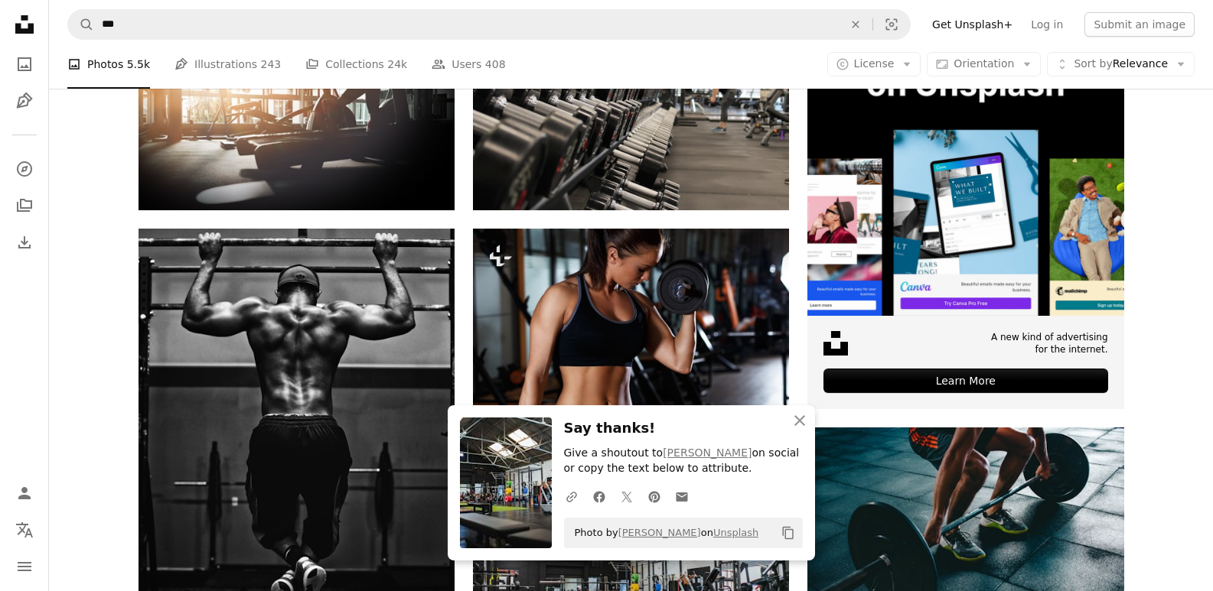
scroll to position [230, 0]
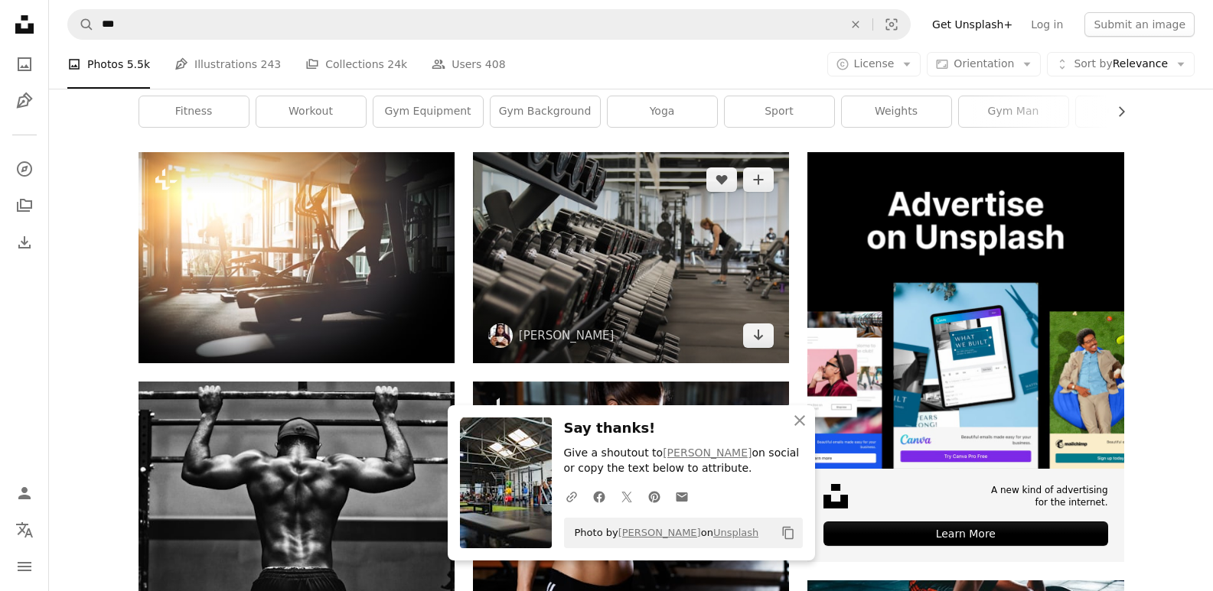
click at [627, 275] on img at bounding box center [631, 257] width 316 height 210
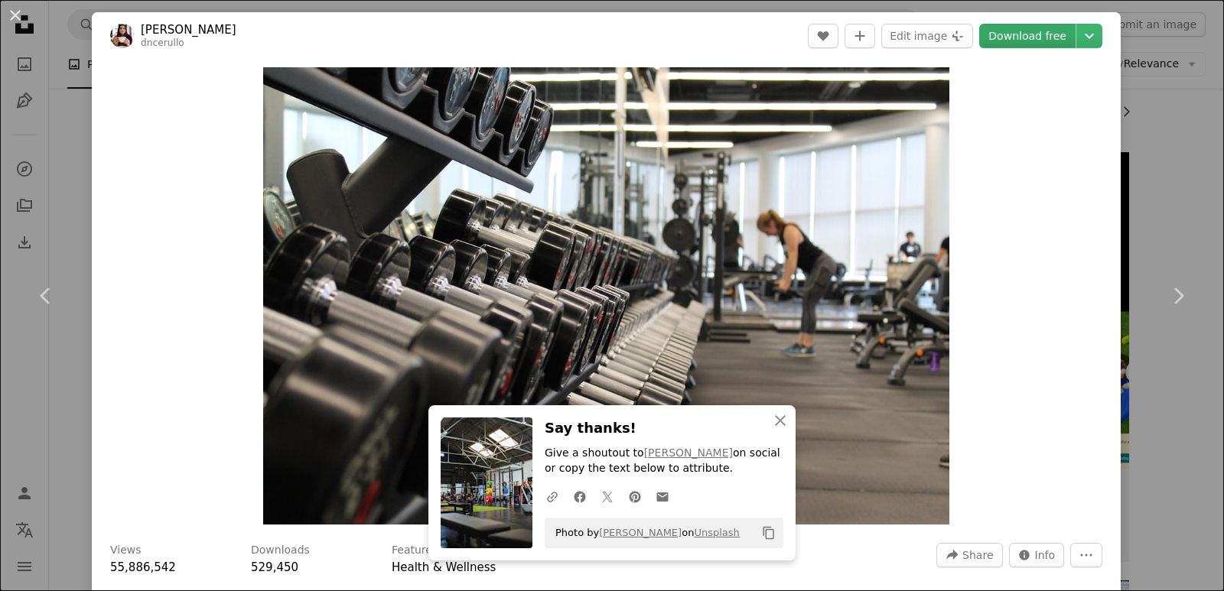
click at [996, 36] on link "Download free" at bounding box center [1027, 36] width 96 height 24
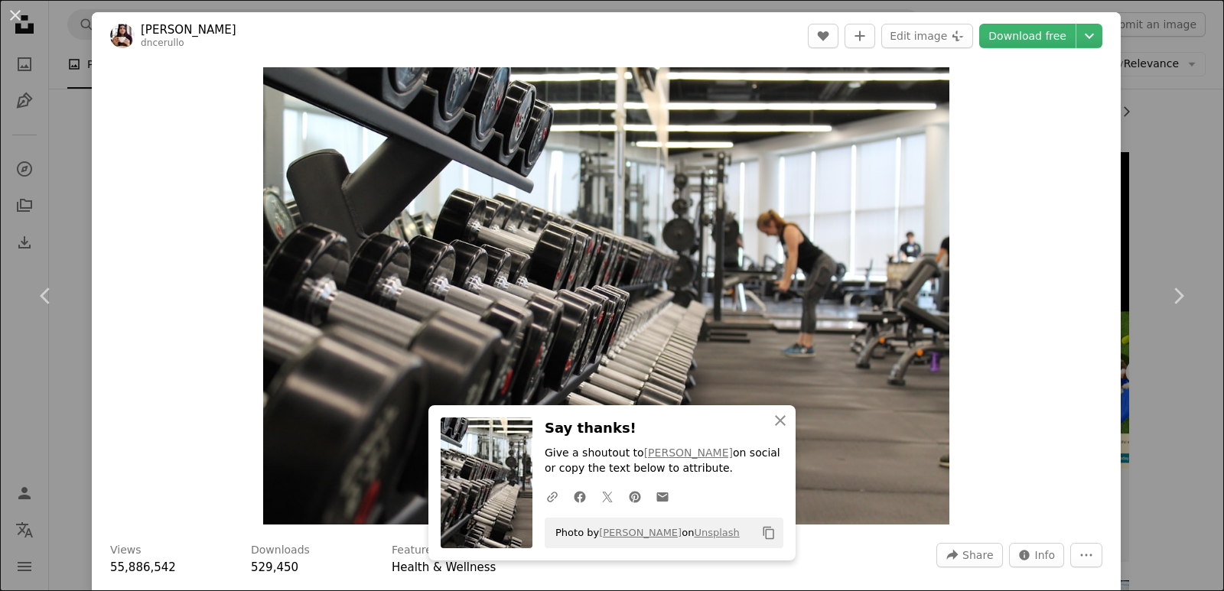
click at [6, 24] on button "An X shape" at bounding box center [15, 15] width 18 height 18
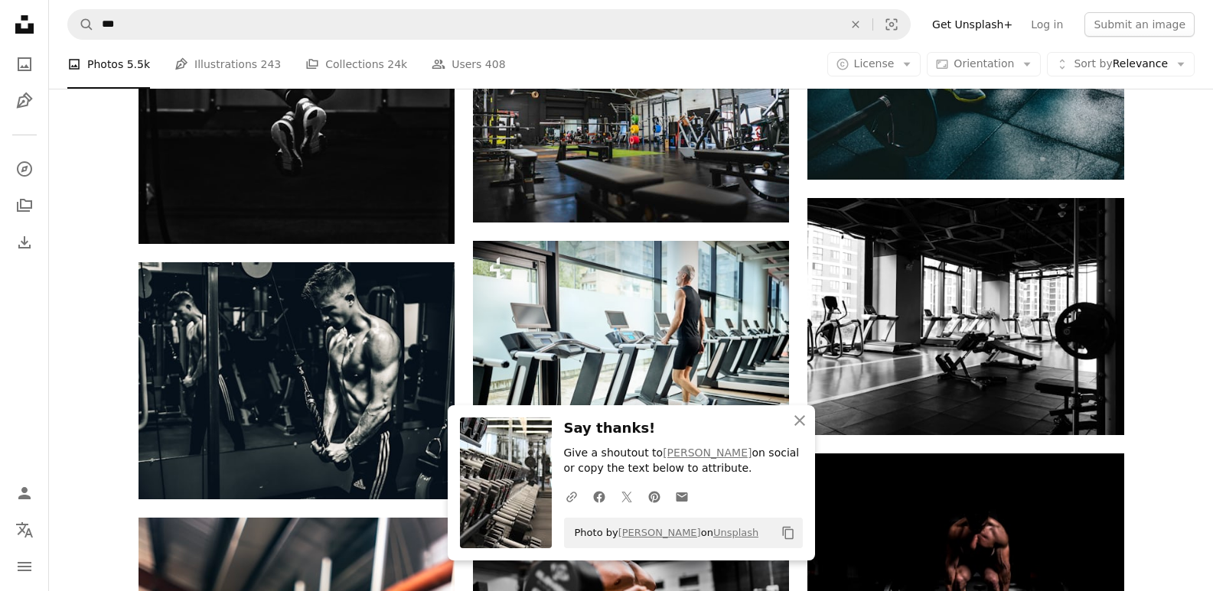
scroll to position [995, 0]
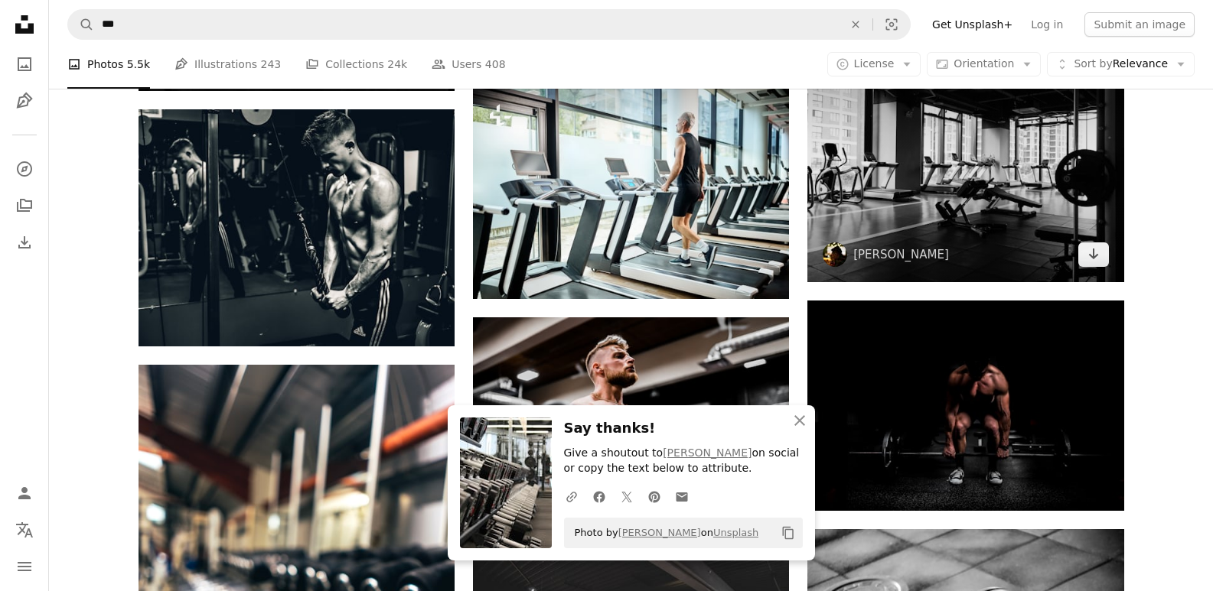
click at [942, 208] on img at bounding box center [965, 163] width 316 height 237
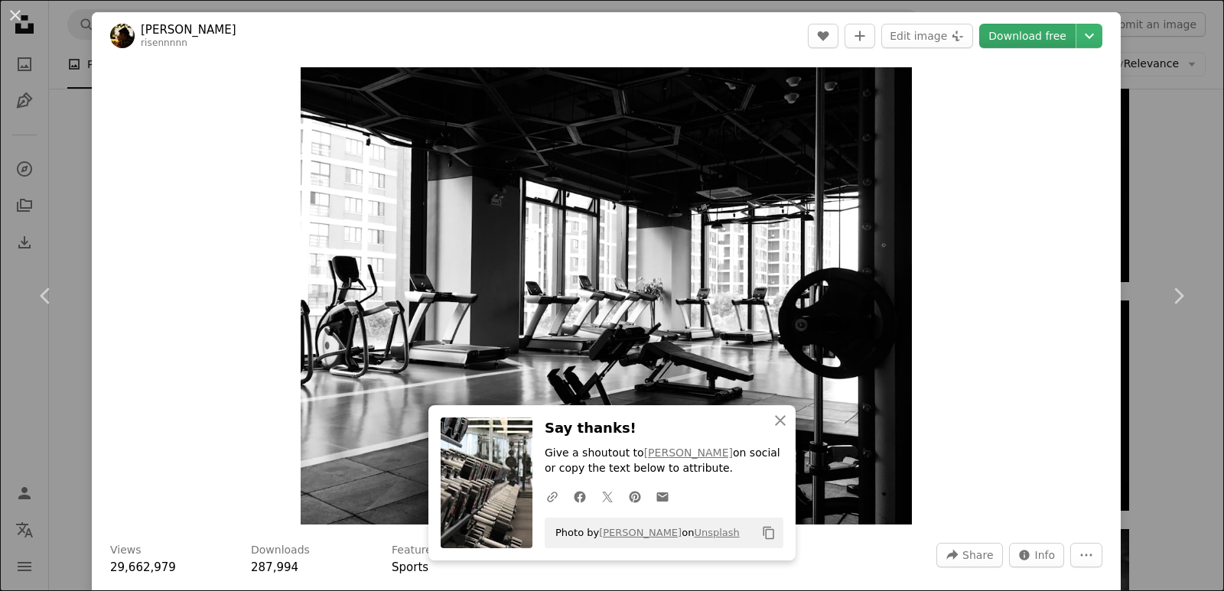
click at [1030, 38] on link "Download free" at bounding box center [1027, 36] width 96 height 24
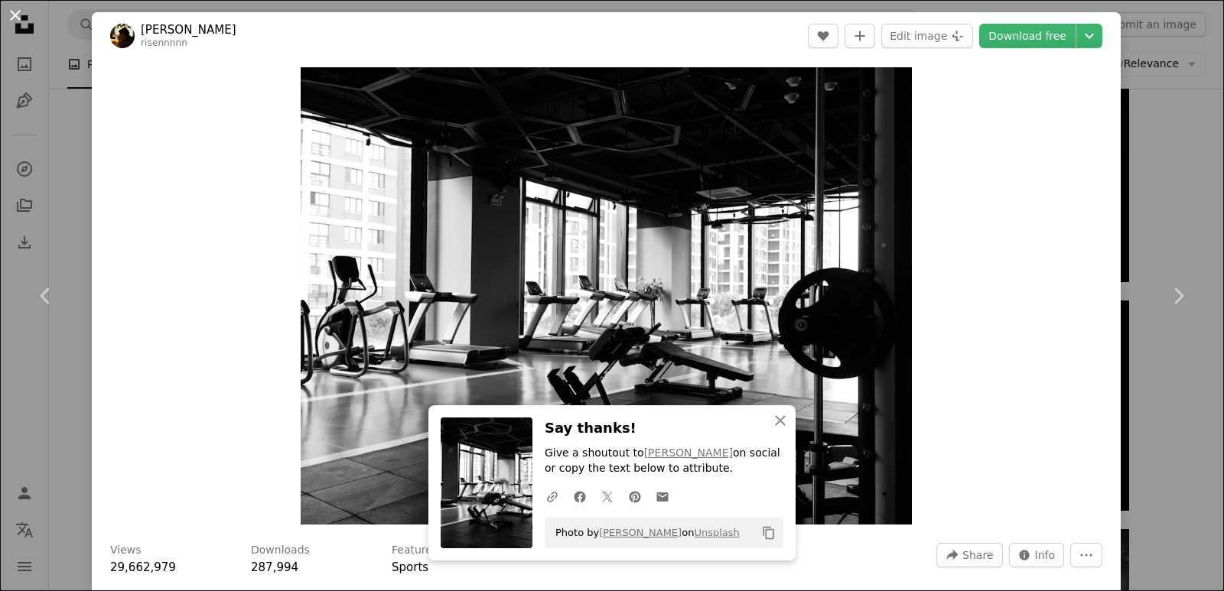
click at [21, 15] on button "An X shape" at bounding box center [15, 15] width 18 height 18
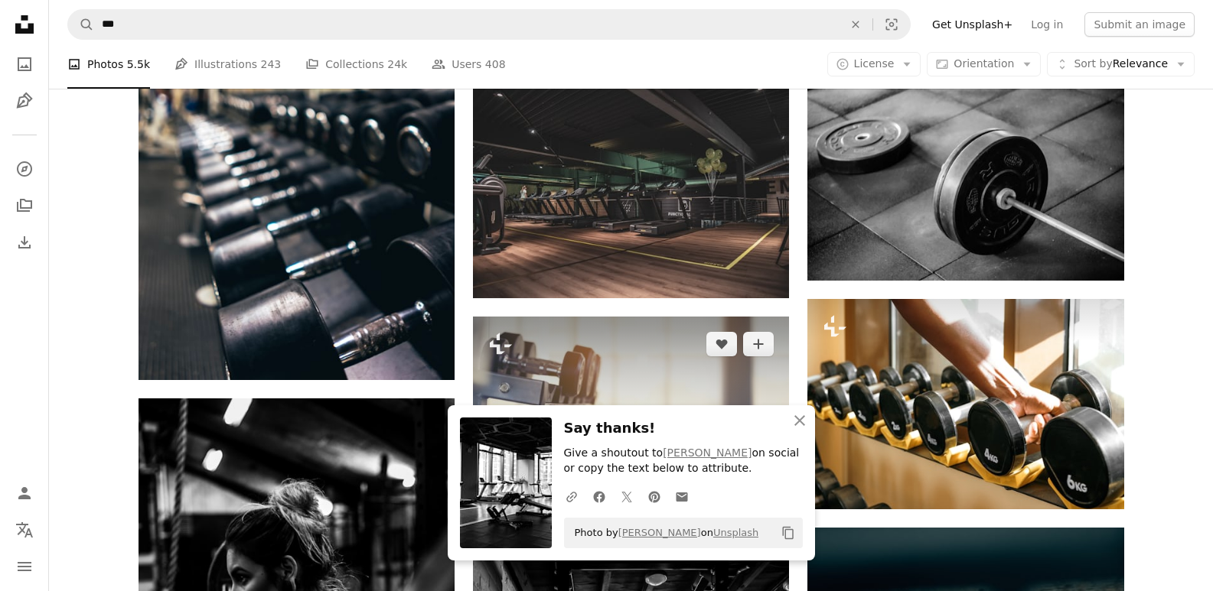
scroll to position [1377, 0]
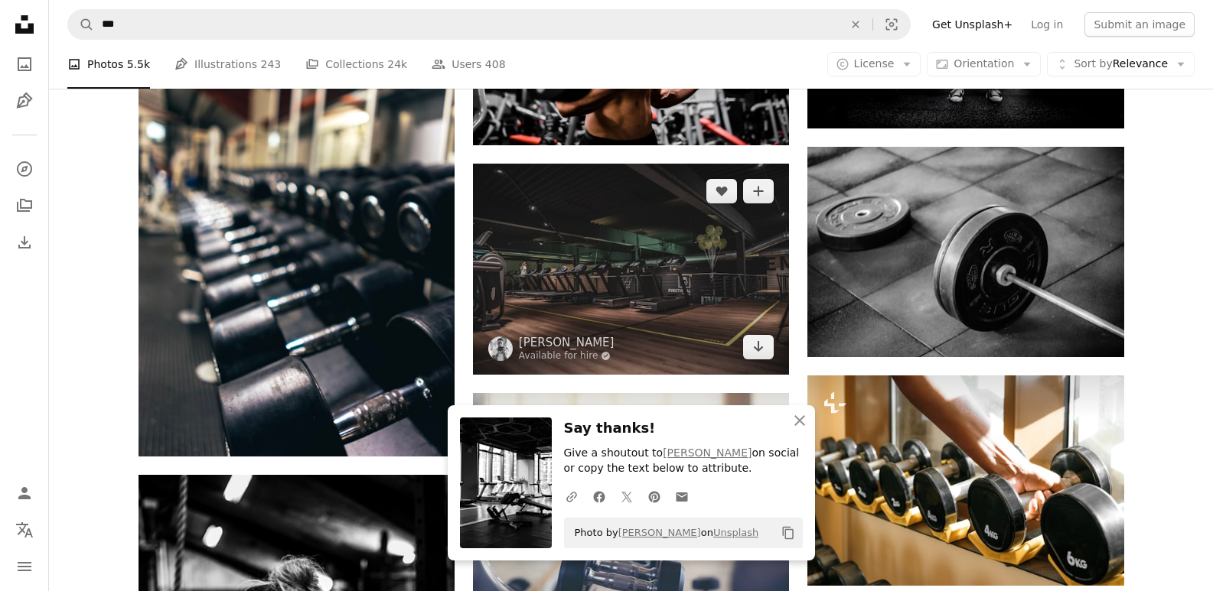
click at [637, 298] on img at bounding box center [631, 269] width 316 height 211
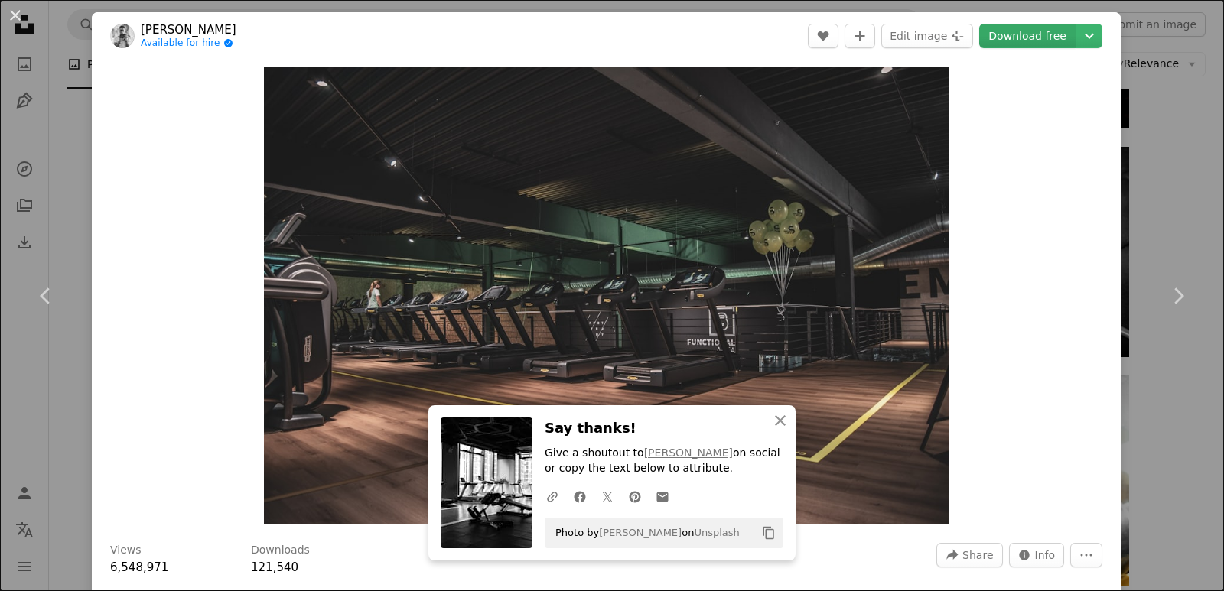
click at [1021, 34] on link "Download free" at bounding box center [1027, 36] width 96 height 24
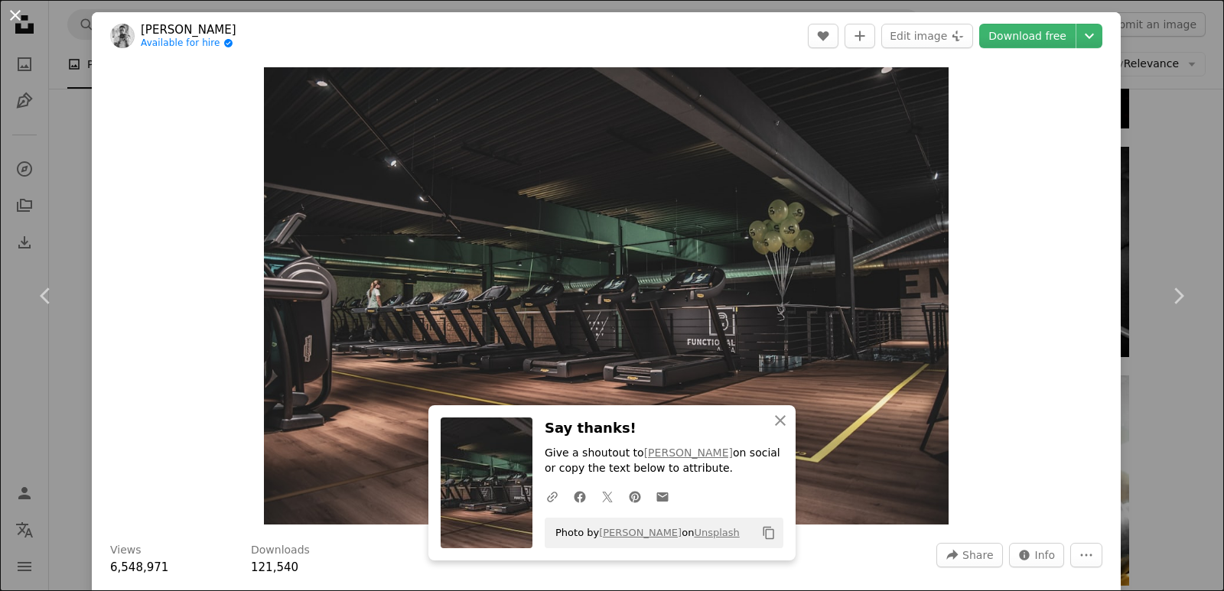
click at [18, 11] on button "An X shape" at bounding box center [15, 15] width 18 height 18
